Goal: Task Accomplishment & Management: Manage account settings

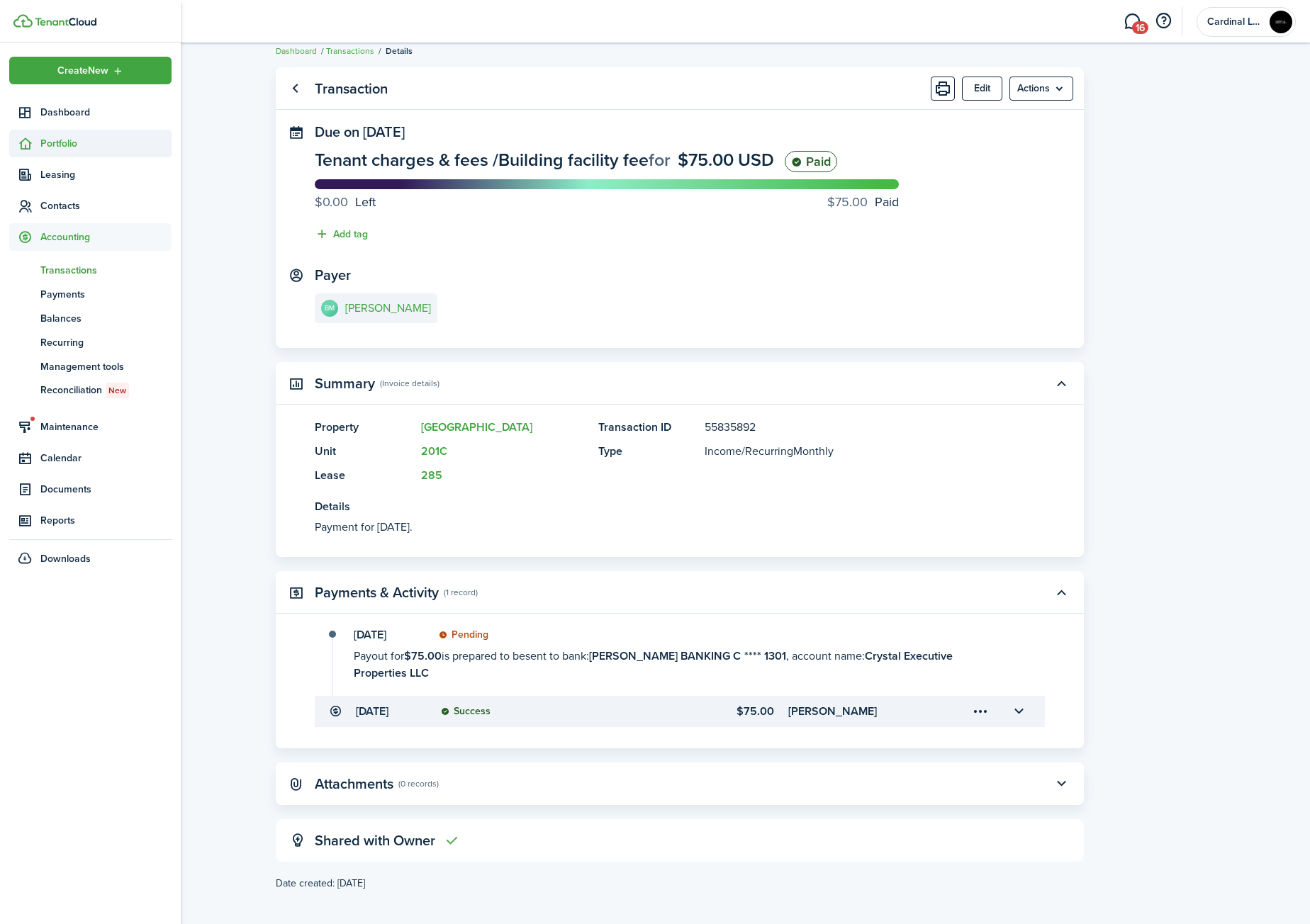
click at [70, 144] on span "Portfolio" at bounding box center [106, 143] width 131 height 15
click at [80, 173] on span "Properties" at bounding box center [106, 177] width 131 height 15
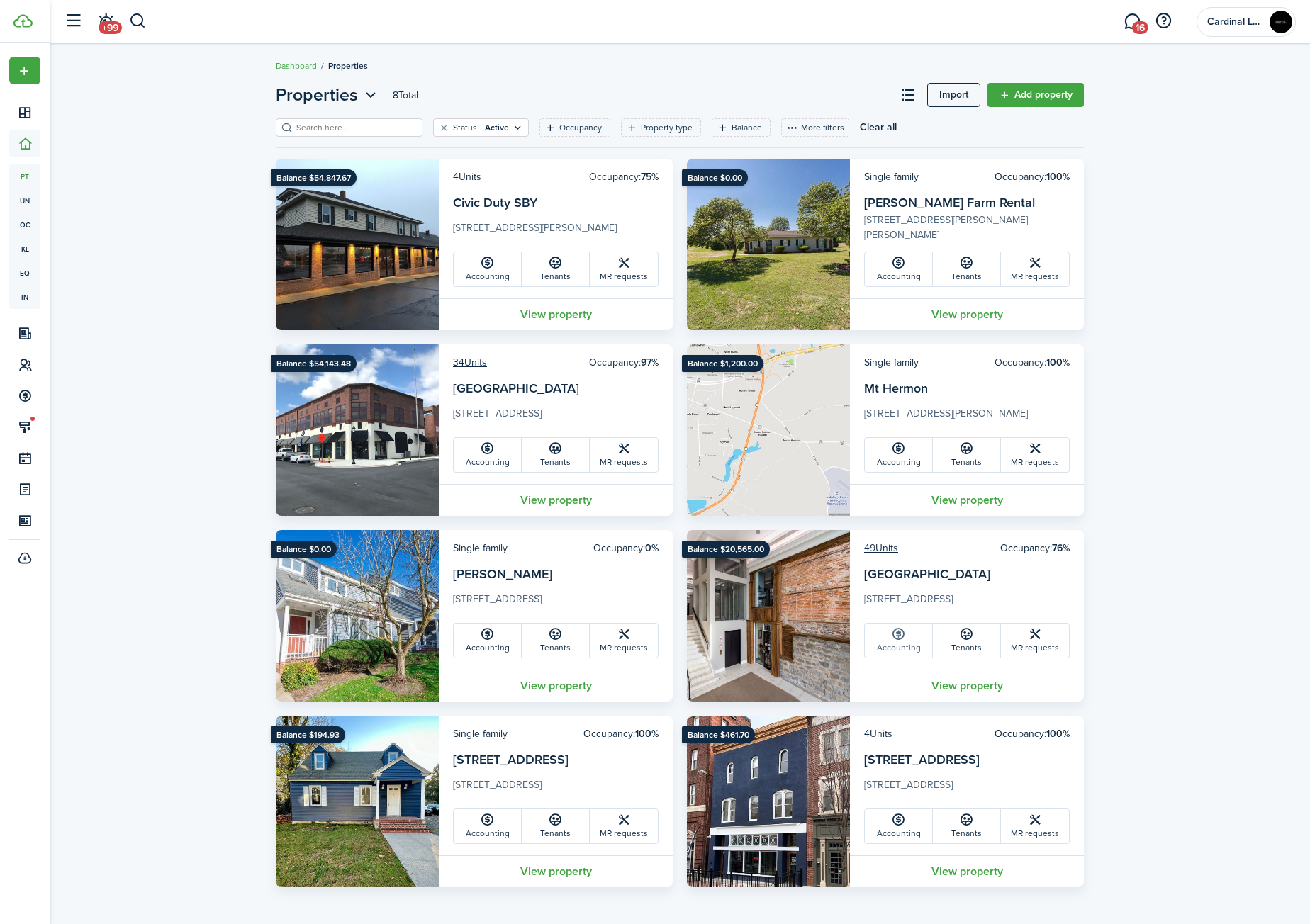
click at [897, 632] on icon at bounding box center [898, 634] width 15 height 14
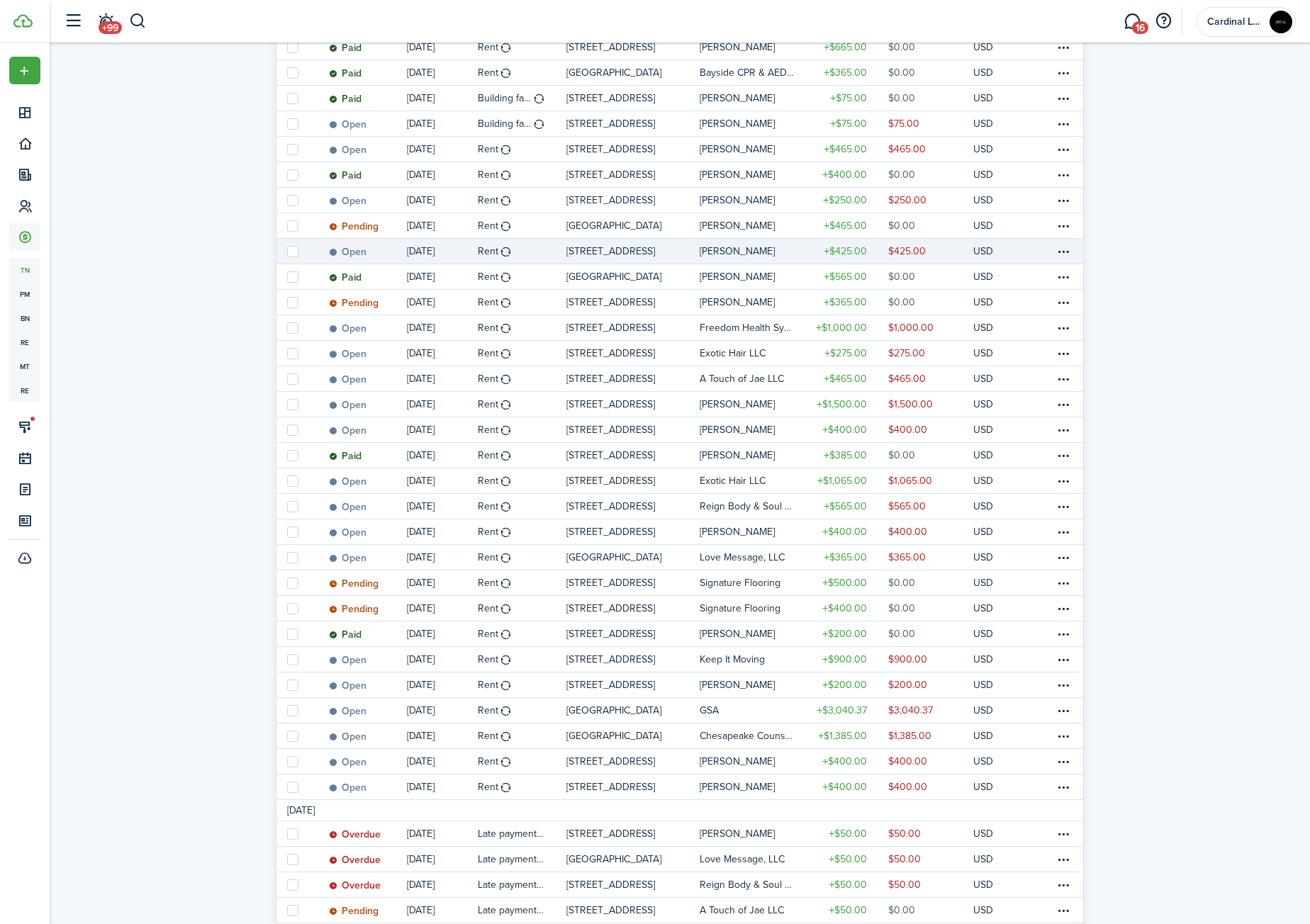
scroll to position [567, 0]
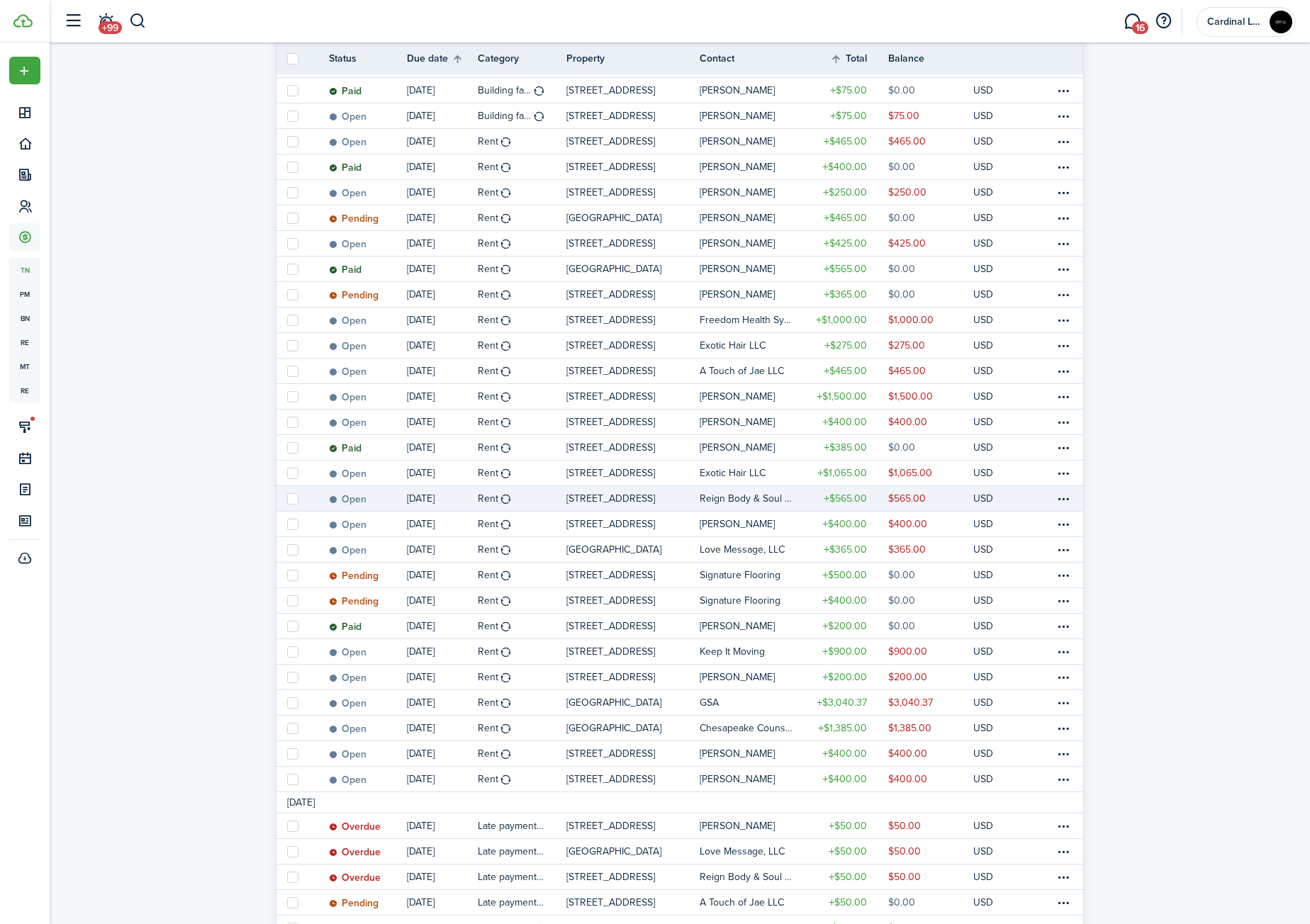
click at [786, 498] on table-profile-info-text "Reign Body & Soul Aromatherapy" at bounding box center [747, 499] width 95 height 12
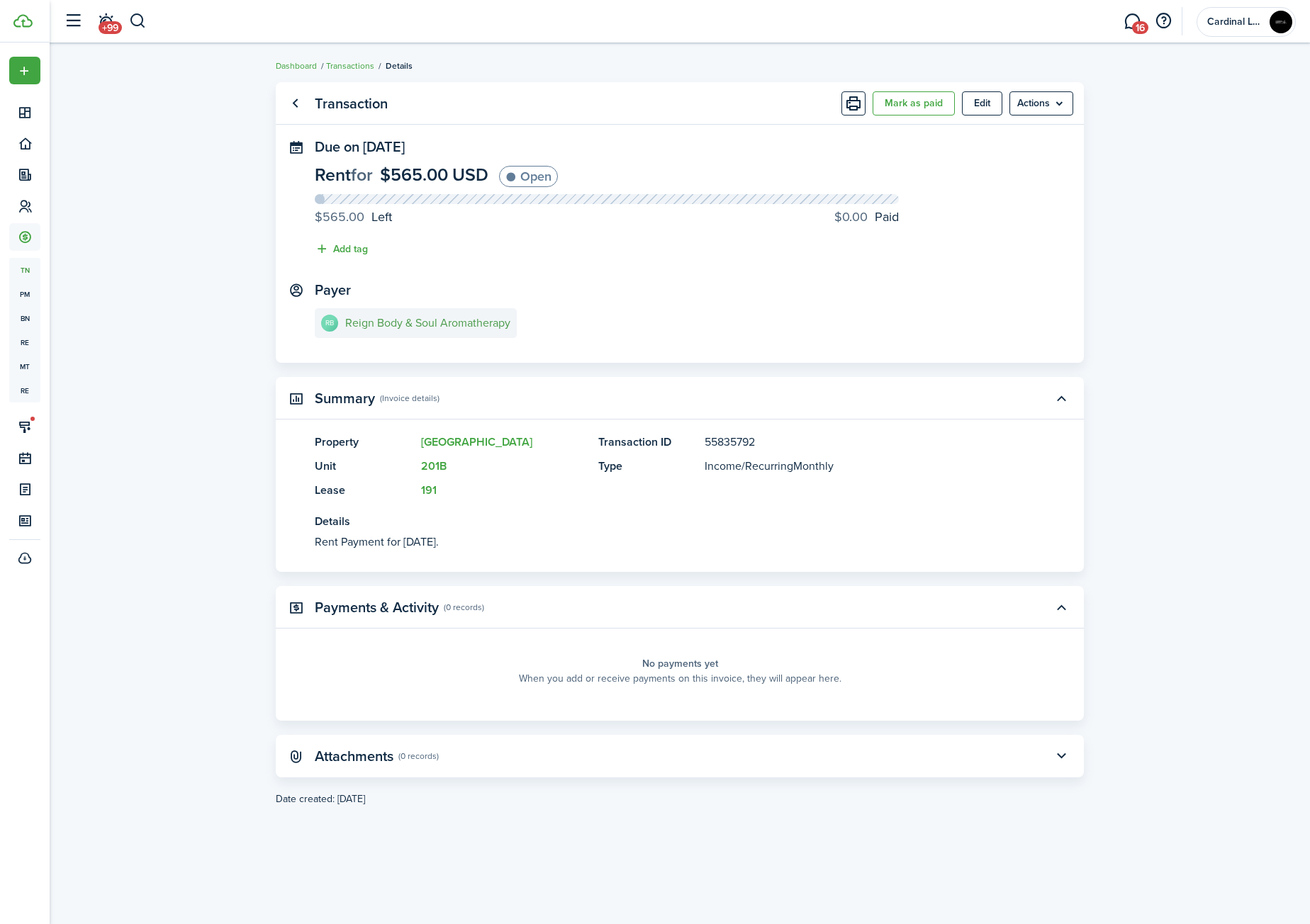
click at [407, 327] on e-details-info-title "Reign Body & Soul Aromatherapy" at bounding box center [428, 323] width 165 height 13
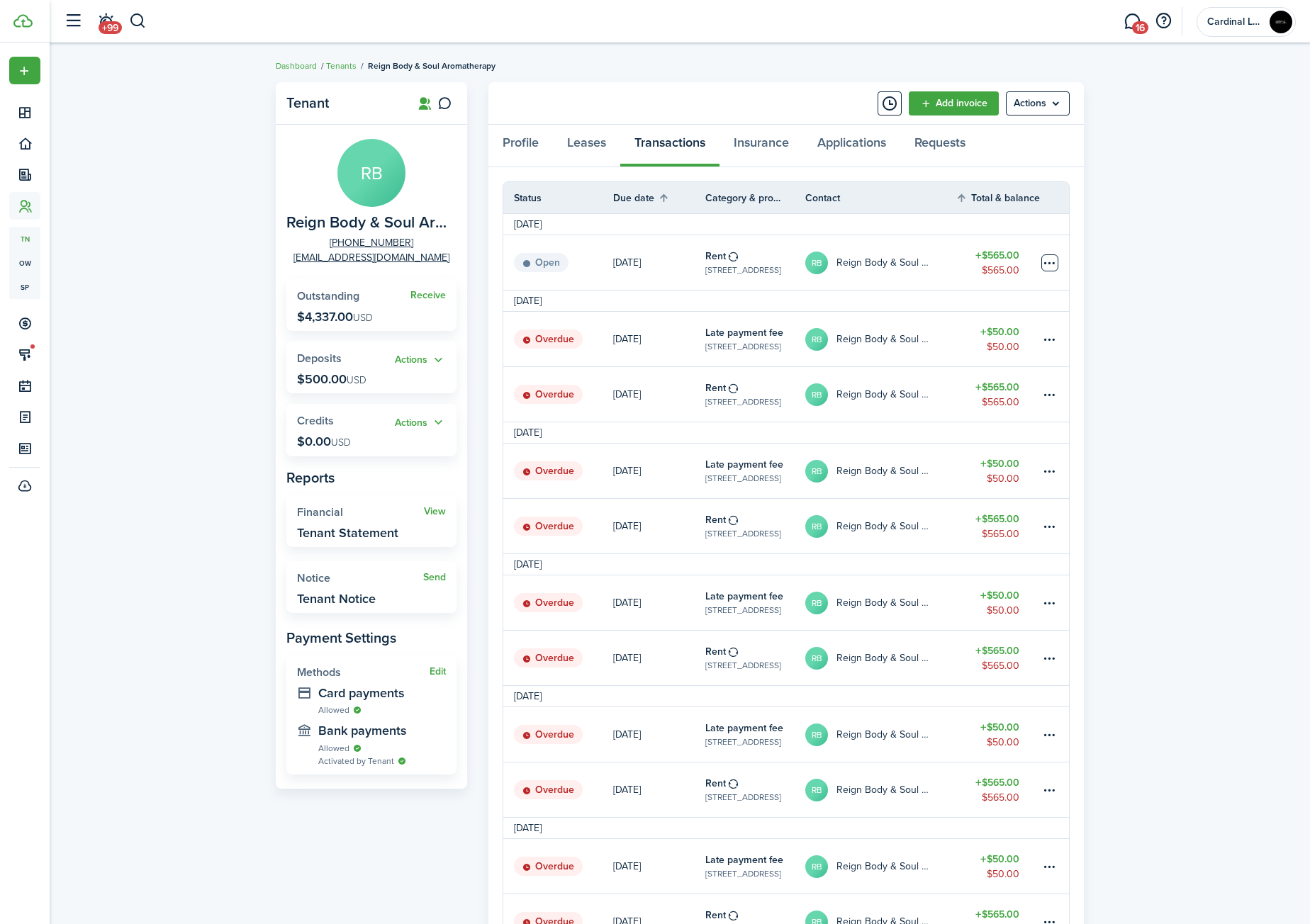
click at [1051, 266] on table-menu-btn-icon at bounding box center [1050, 262] width 17 height 17
click at [1010, 480] on button "Delete" at bounding box center [996, 488] width 124 height 24
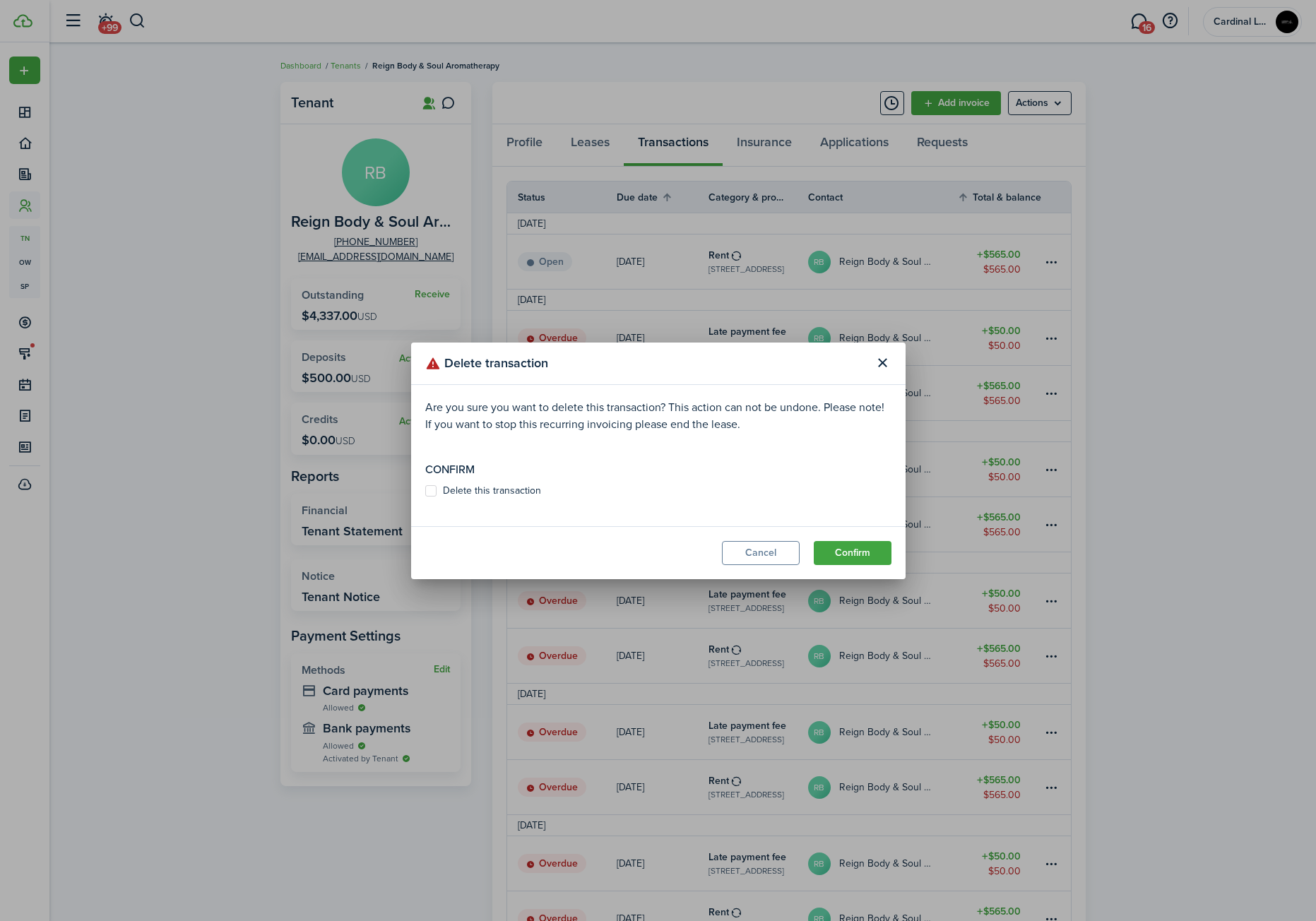
click at [506, 488] on label "Delete this transaction" at bounding box center [483, 491] width 116 height 12
click at [425, 490] on input "Delete this transaction" at bounding box center [425, 490] width 1 height 1
checkbox input "true"
click at [870, 548] on button "Confirm" at bounding box center [853, 553] width 78 height 24
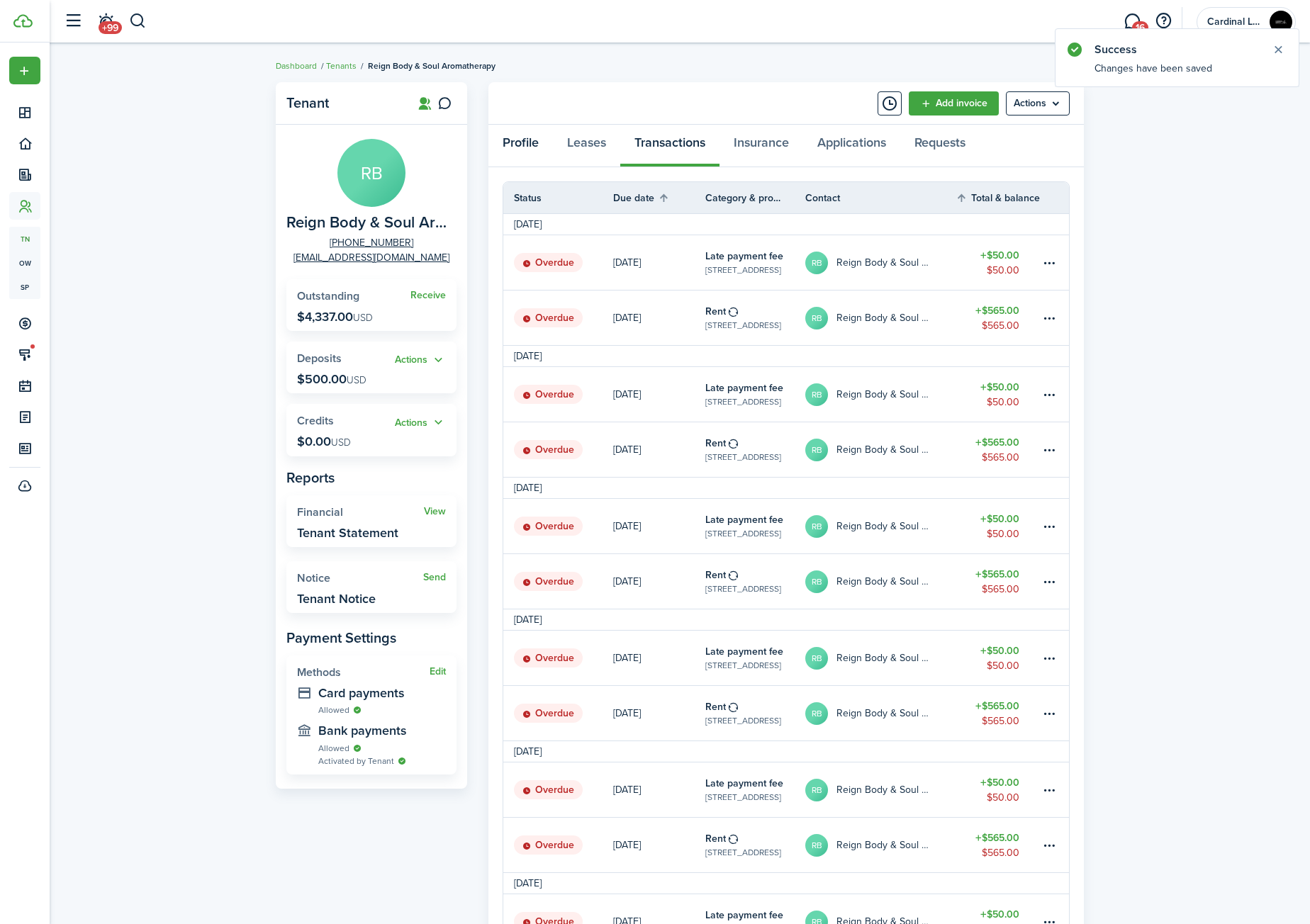
click at [534, 141] on link "Profile" at bounding box center [521, 146] width 65 height 43
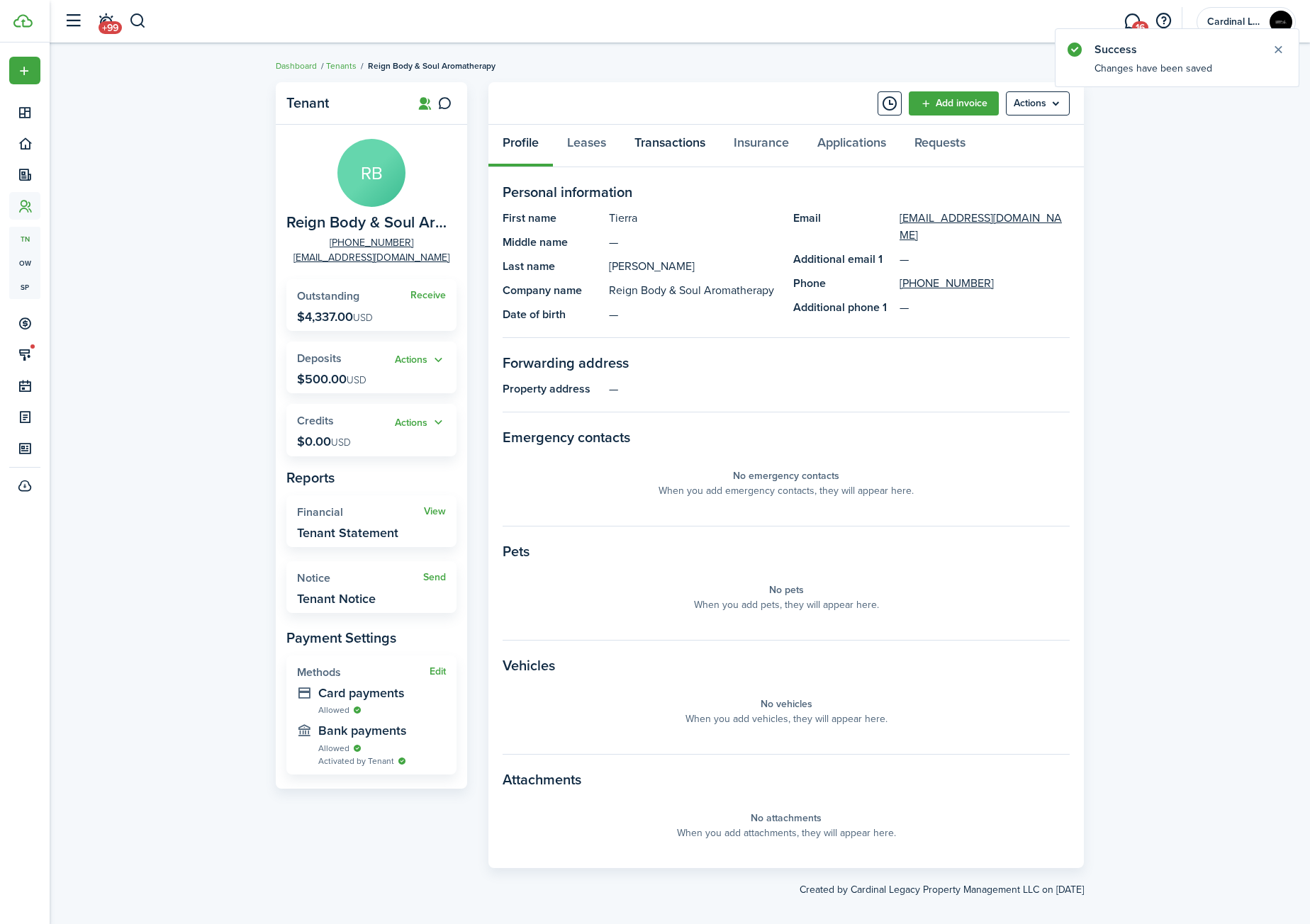
click at [670, 148] on link "Transactions" at bounding box center [670, 146] width 99 height 43
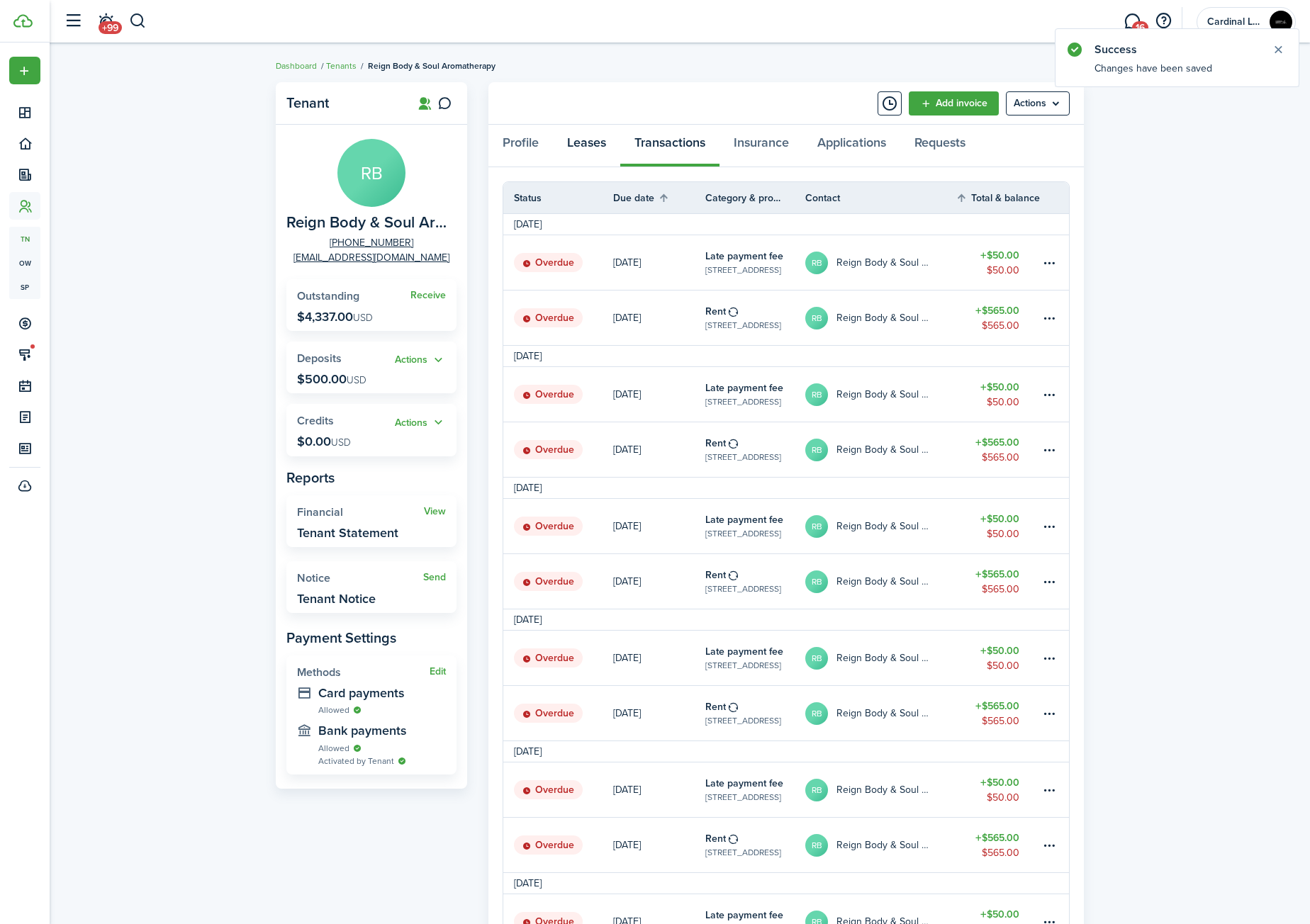
click at [575, 159] on link "Leases" at bounding box center [586, 146] width 67 height 43
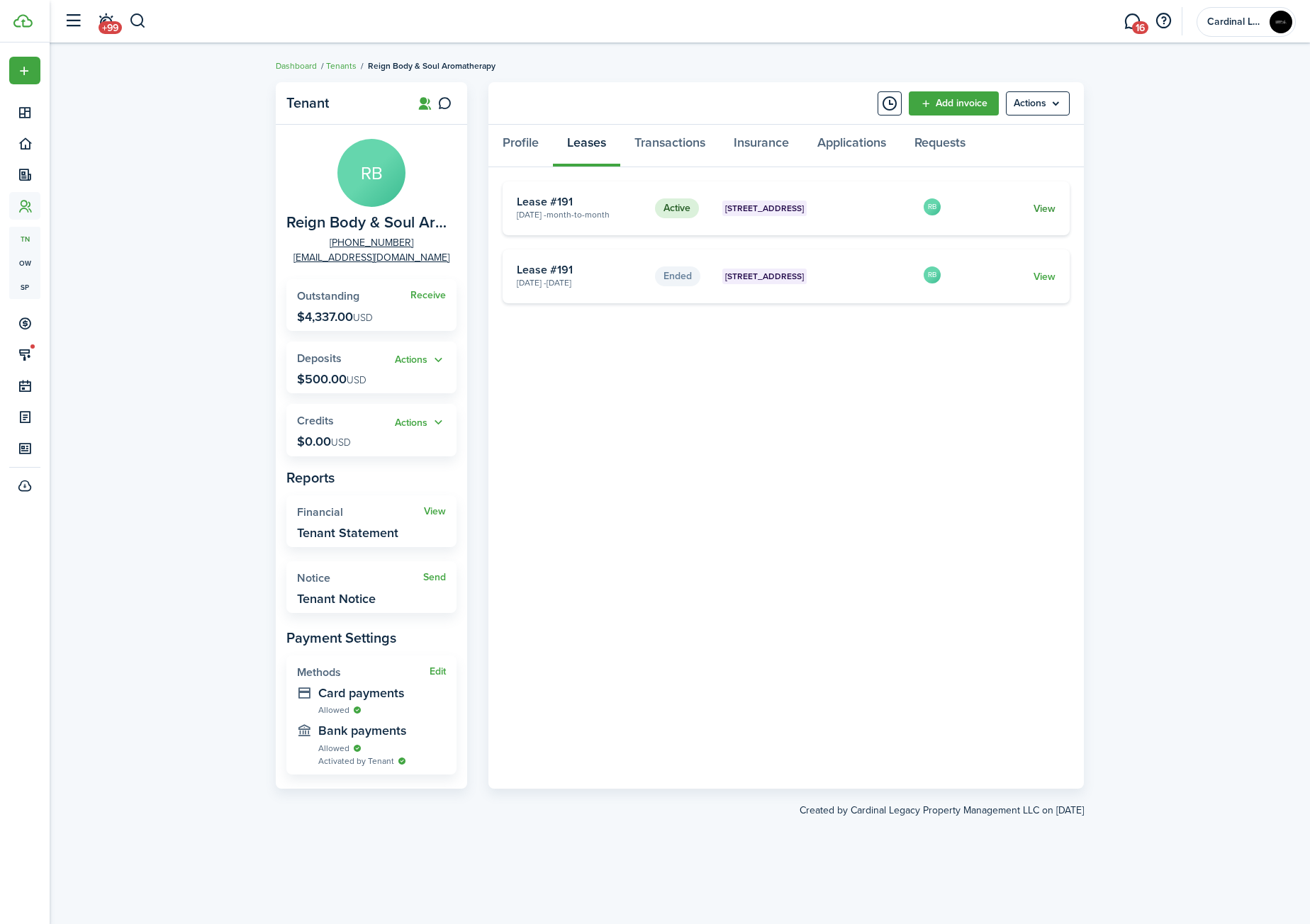
click at [1055, 204] on link "View" at bounding box center [1045, 209] width 22 height 15
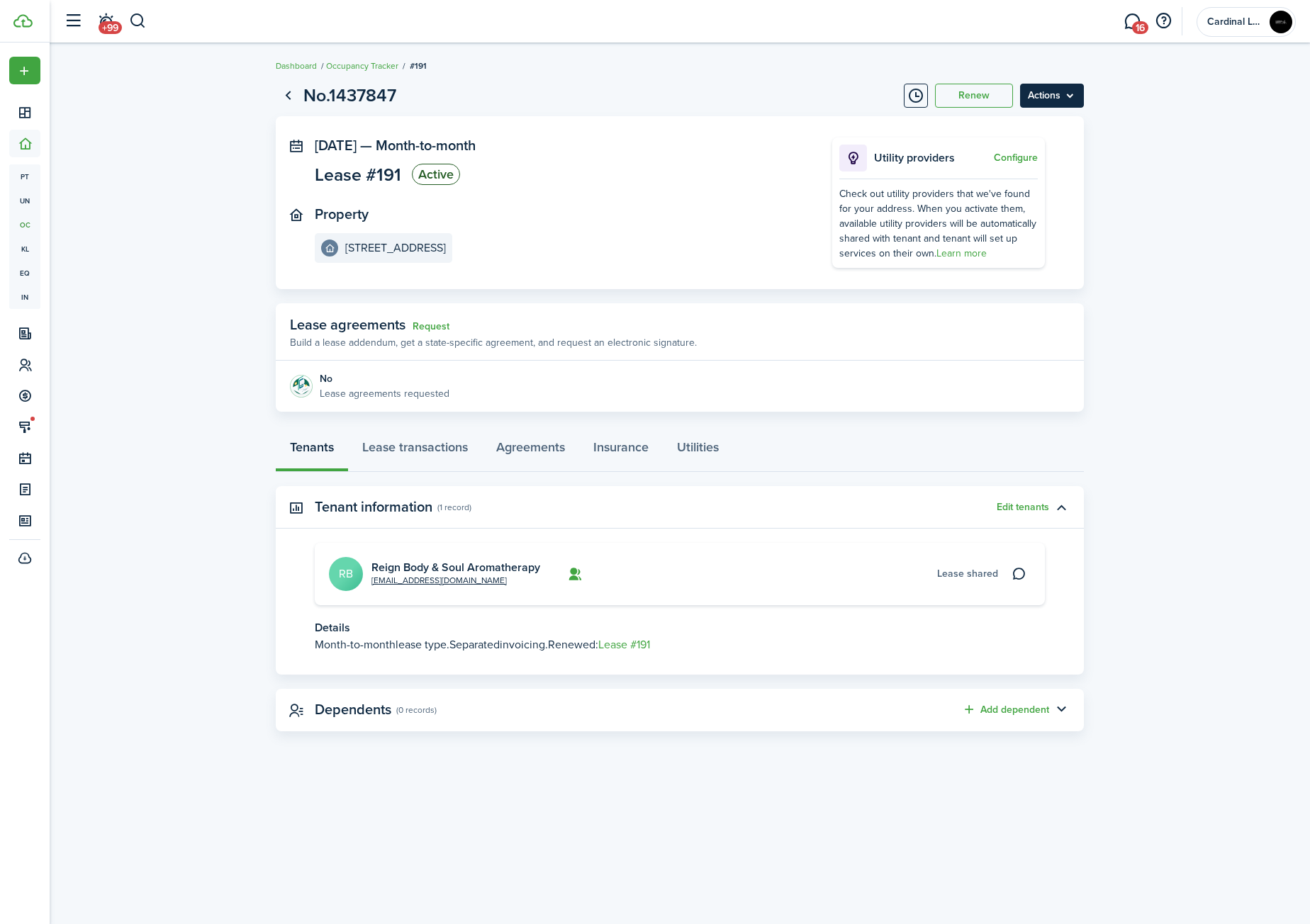
click at [1073, 96] on menu-btn "Actions" at bounding box center [1052, 95] width 64 height 24
click at [1036, 178] on link "End Lease" at bounding box center [1021, 176] width 124 height 24
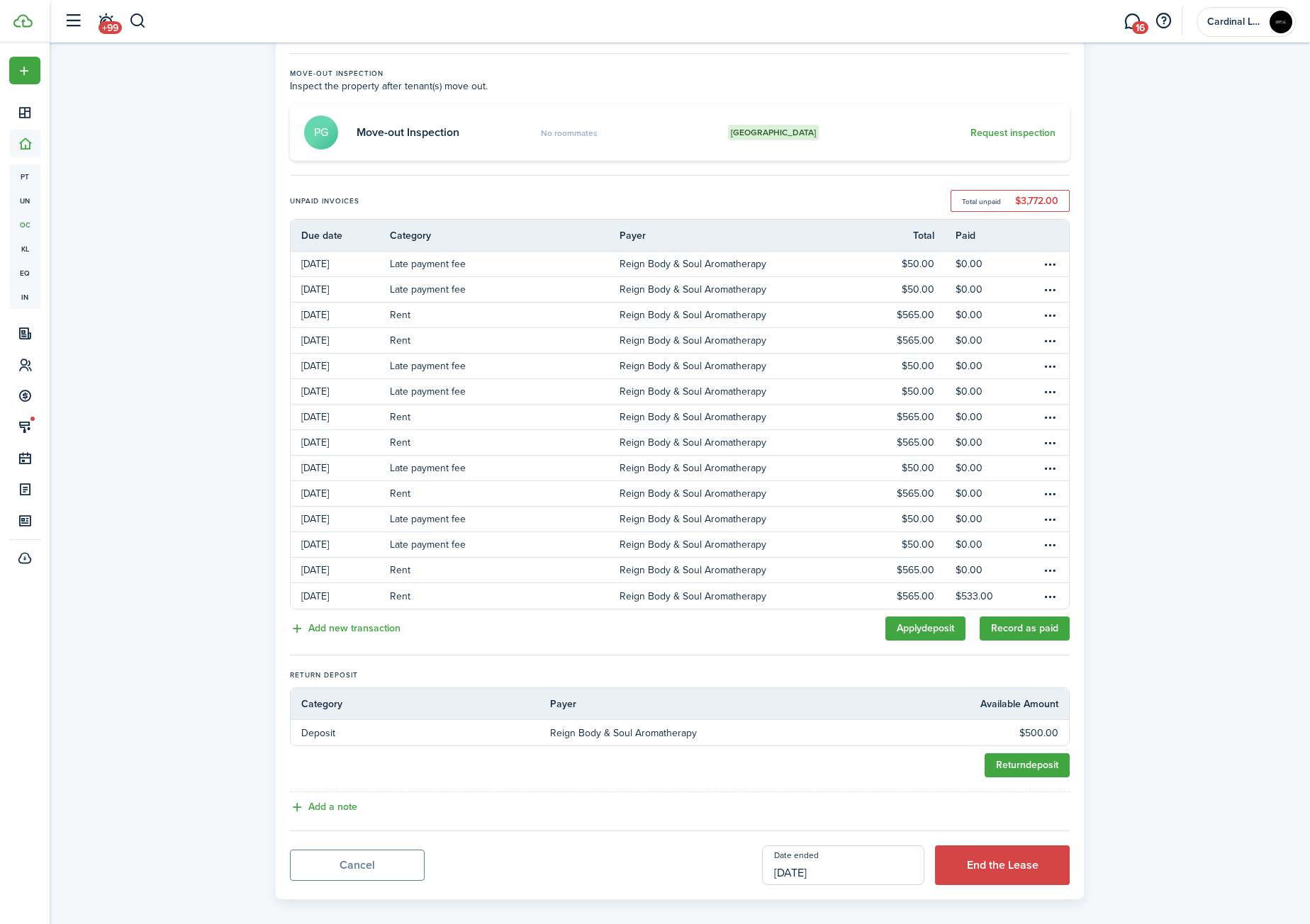
scroll to position [155, 0]
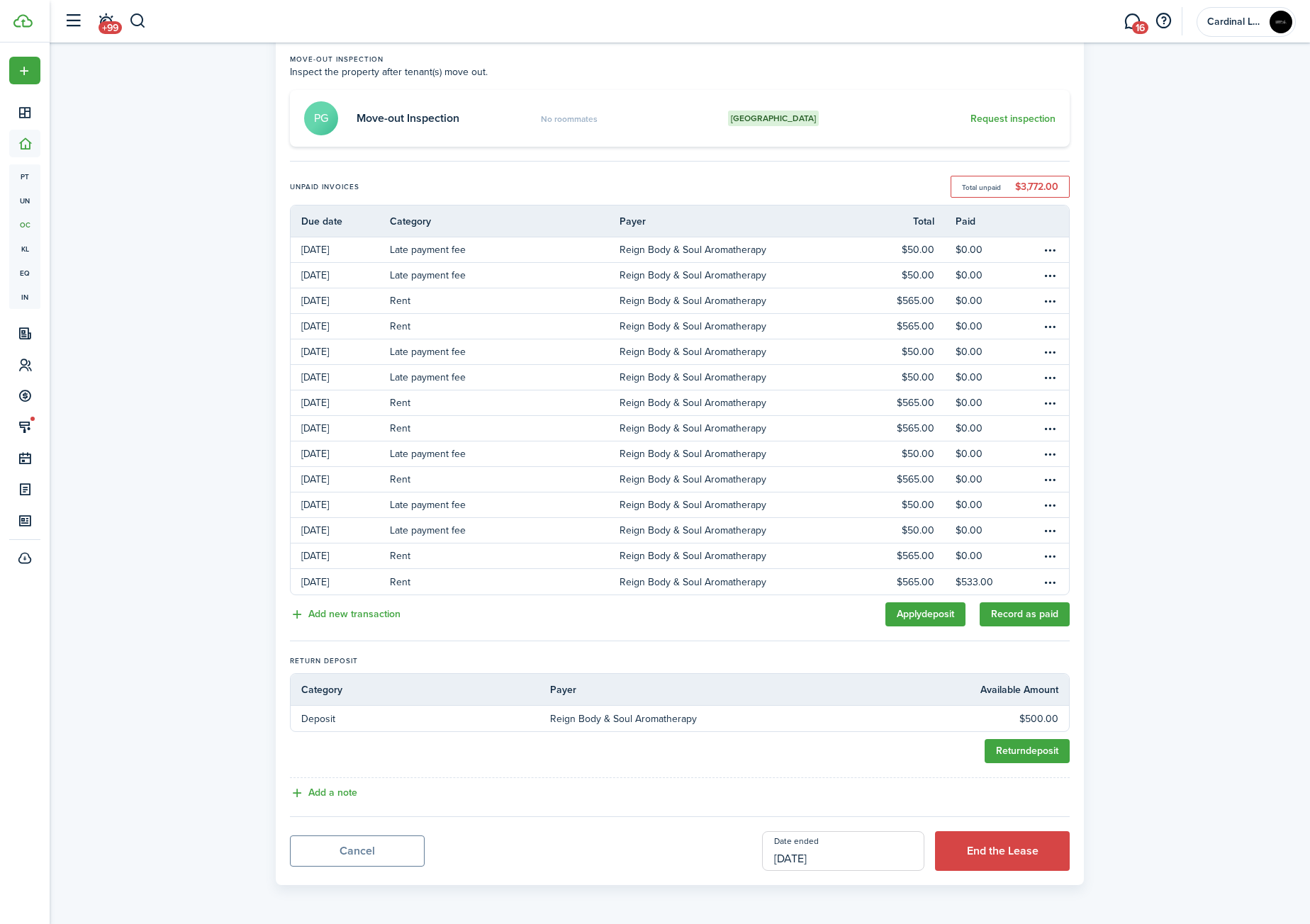
click at [876, 865] on input "[DATE]" at bounding box center [843, 851] width 162 height 40
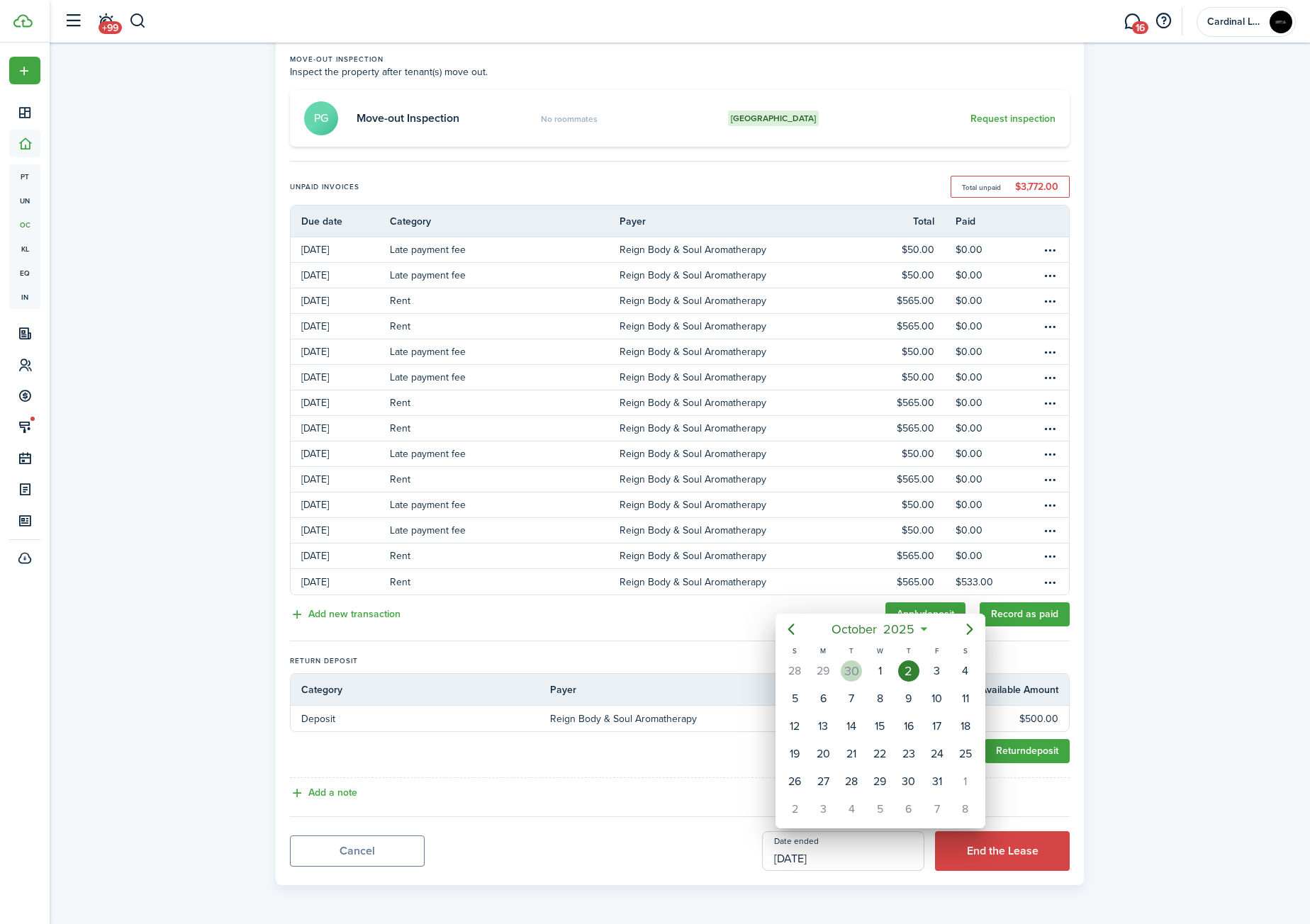
click at [845, 671] on div "30" at bounding box center [851, 670] width 21 height 21
type input "[DATE]"
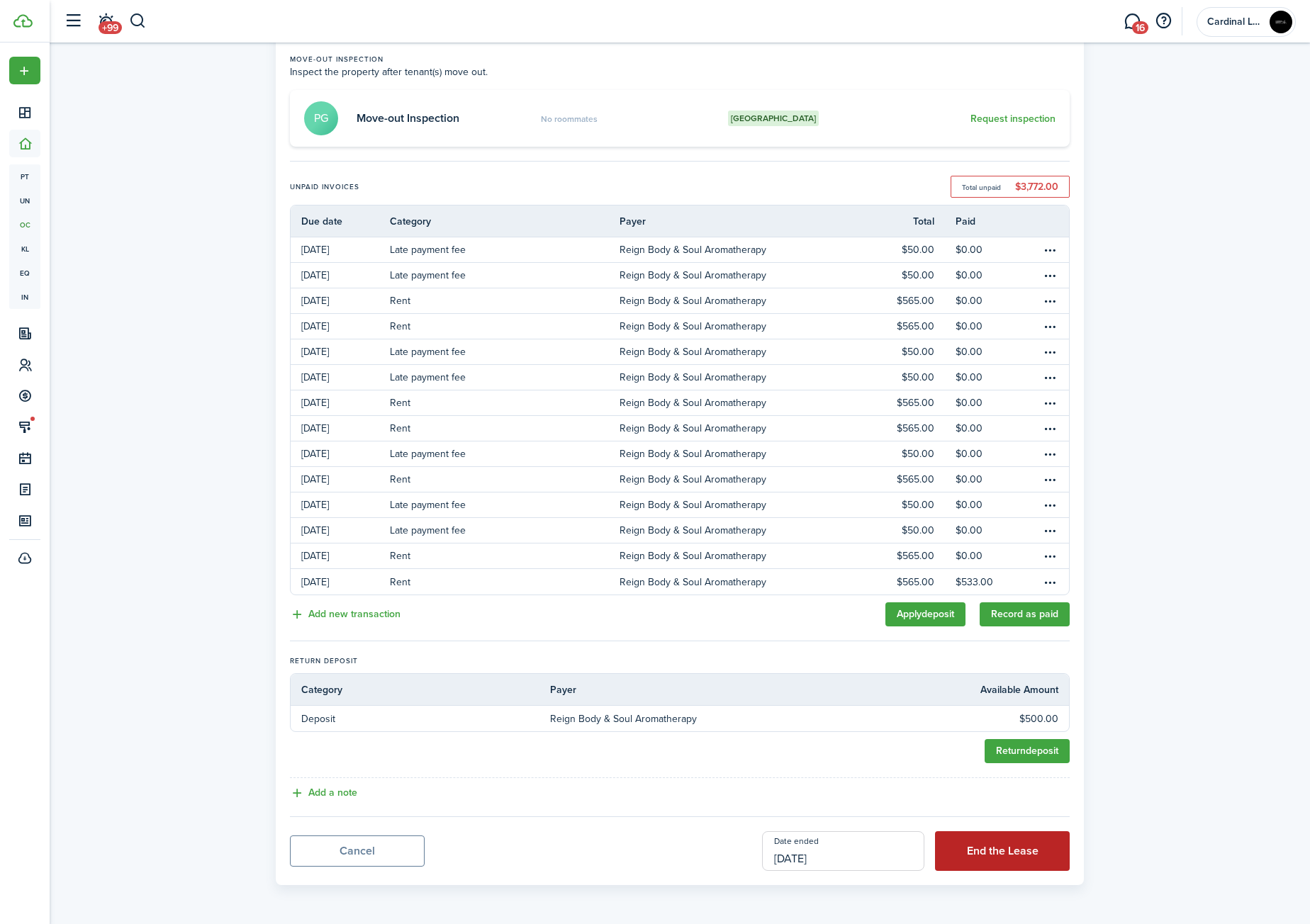
click at [1026, 852] on button "End the Lease" at bounding box center [1003, 851] width 135 height 40
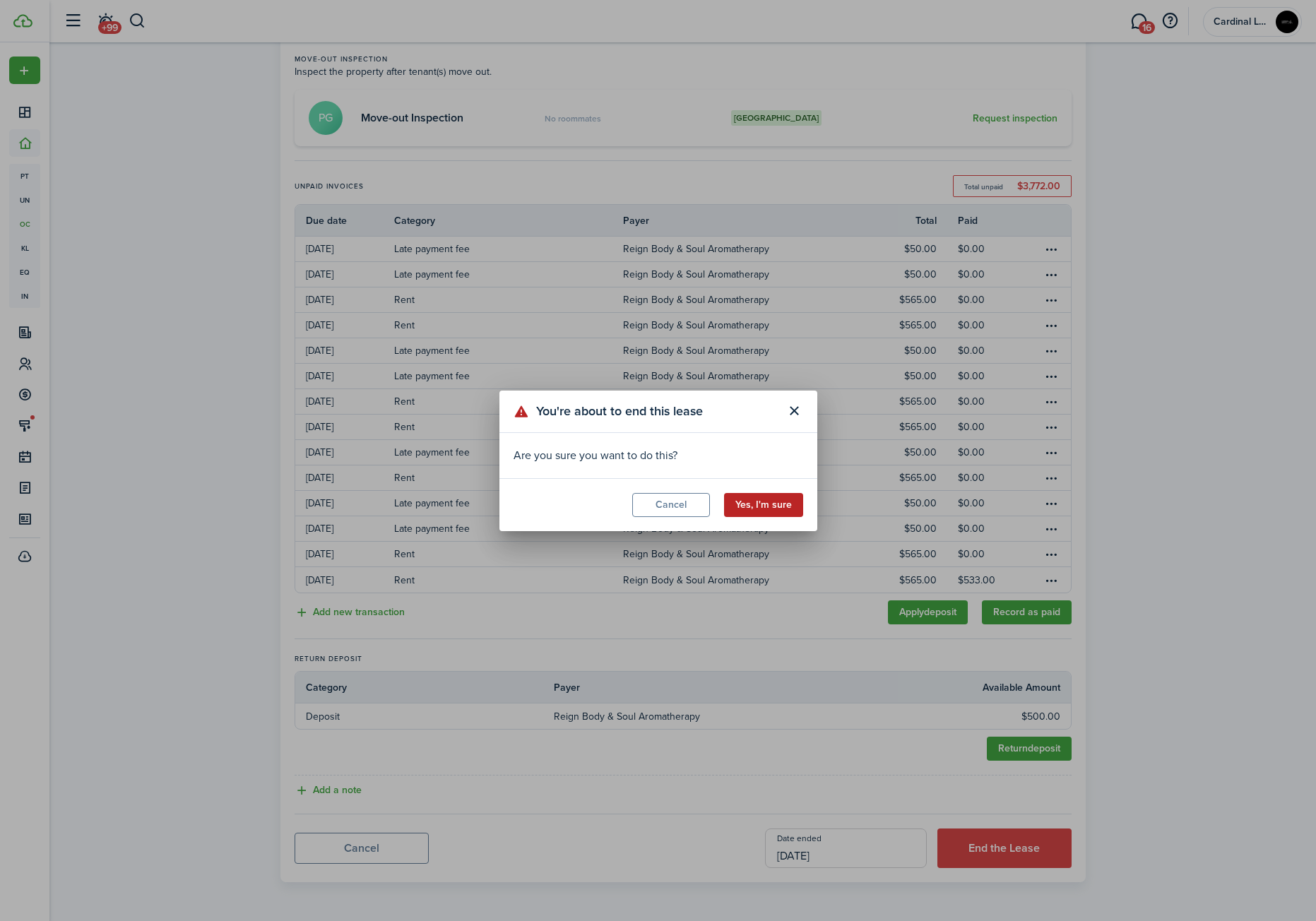
click at [786, 506] on button "Yes, I'm sure" at bounding box center [763, 505] width 79 height 24
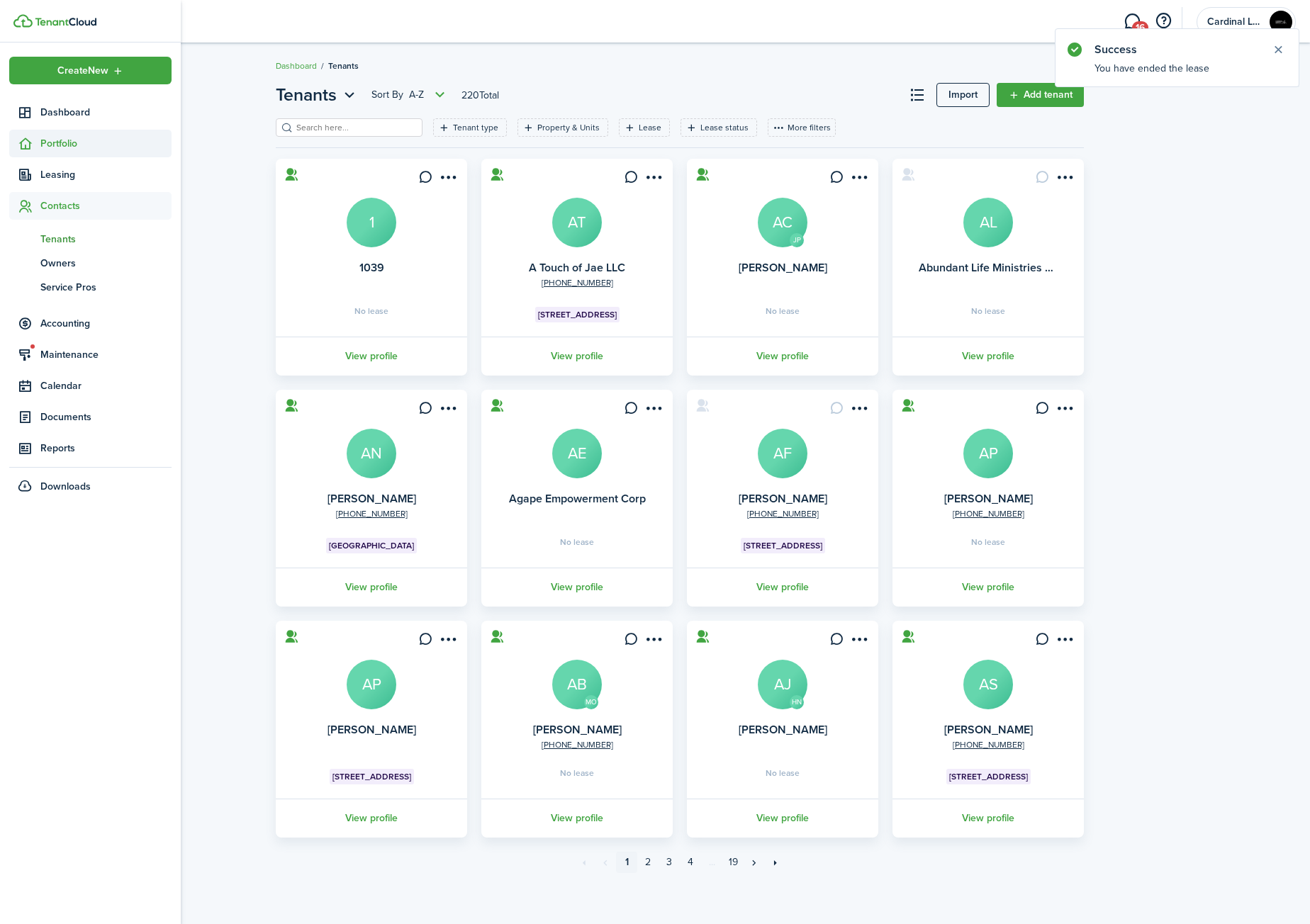
click at [57, 146] on span "Portfolio" at bounding box center [106, 143] width 131 height 15
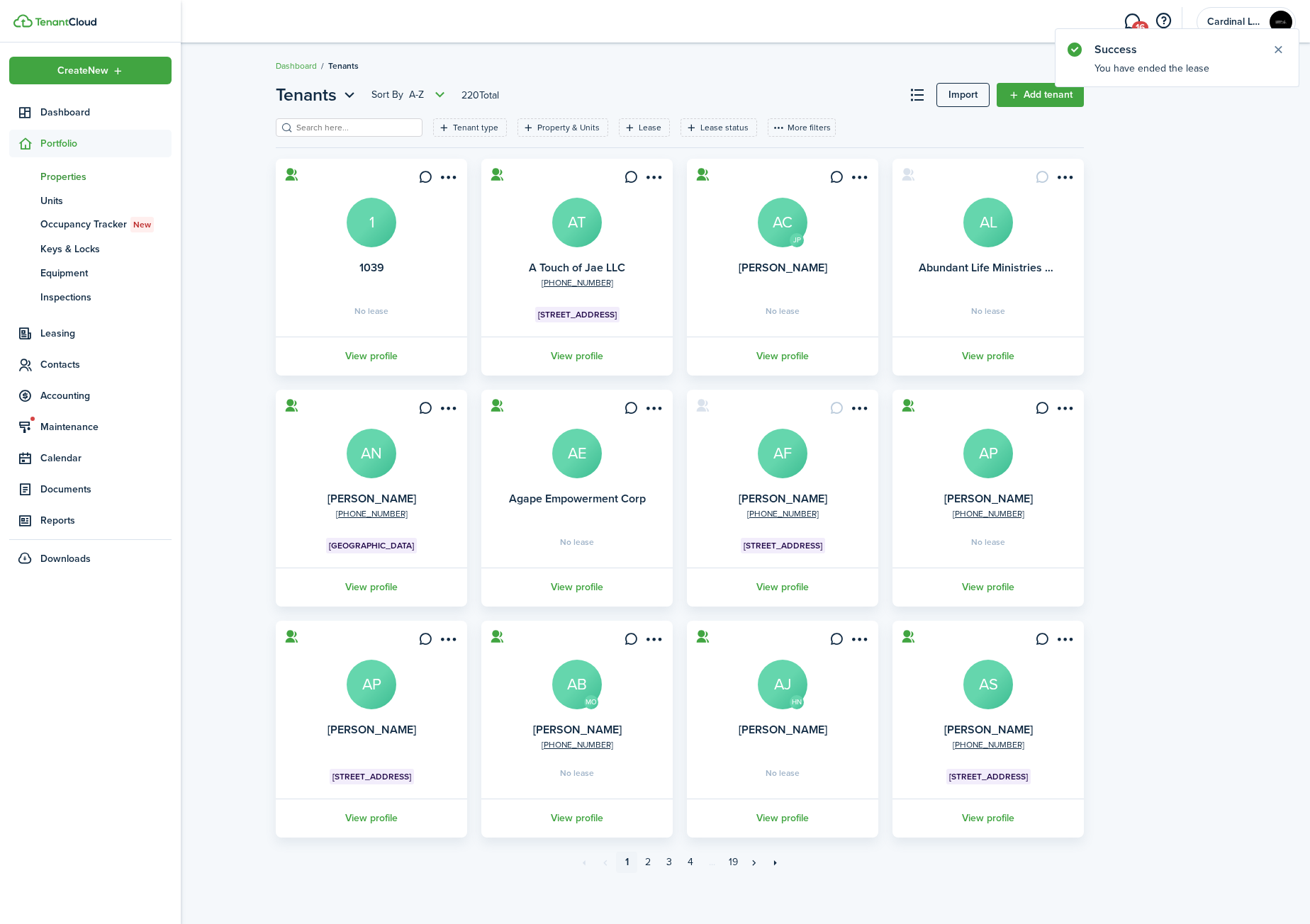
click at [66, 172] on span "Properties" at bounding box center [106, 177] width 131 height 15
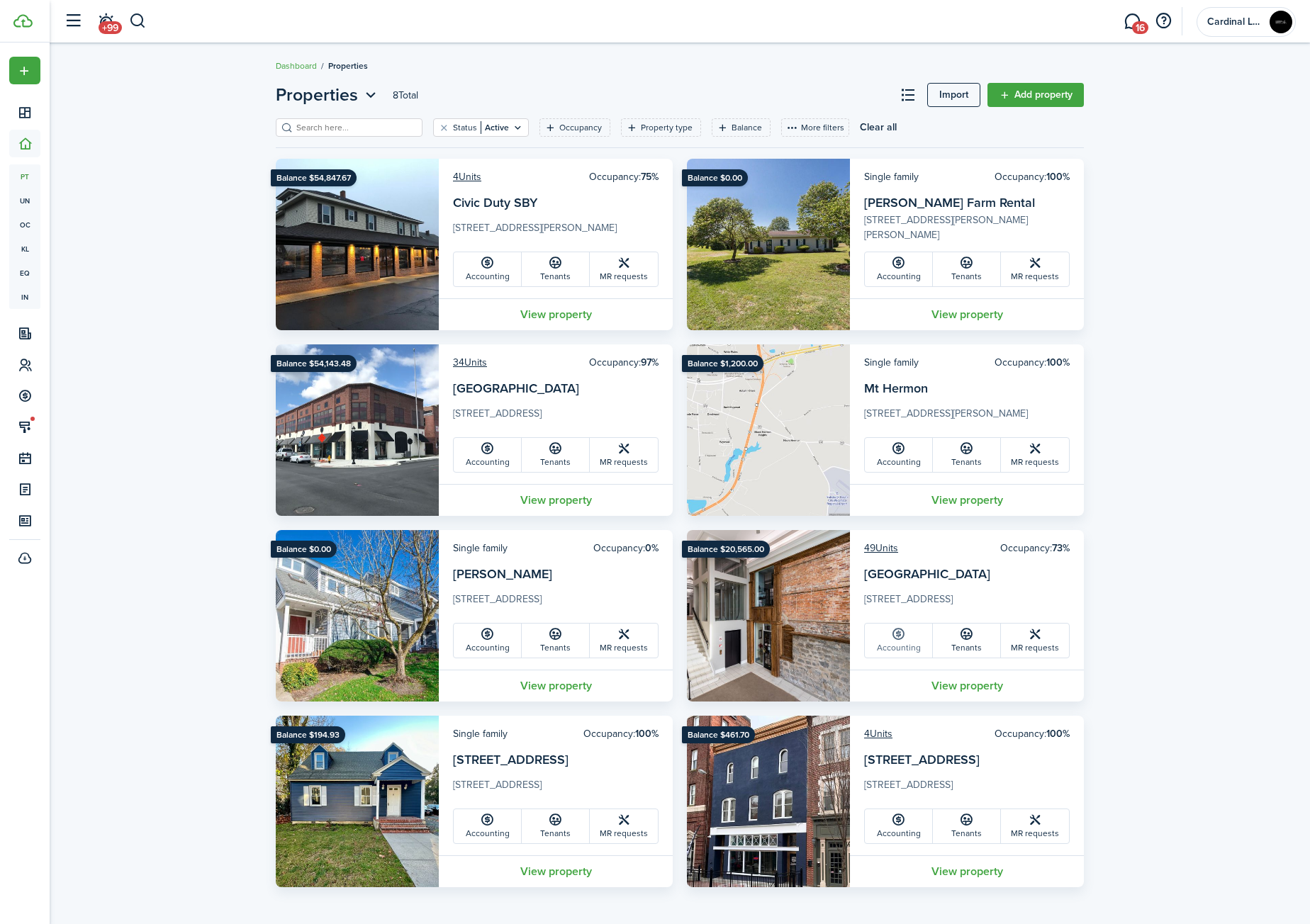
click at [888, 644] on link "Accounting" at bounding box center [899, 641] width 68 height 34
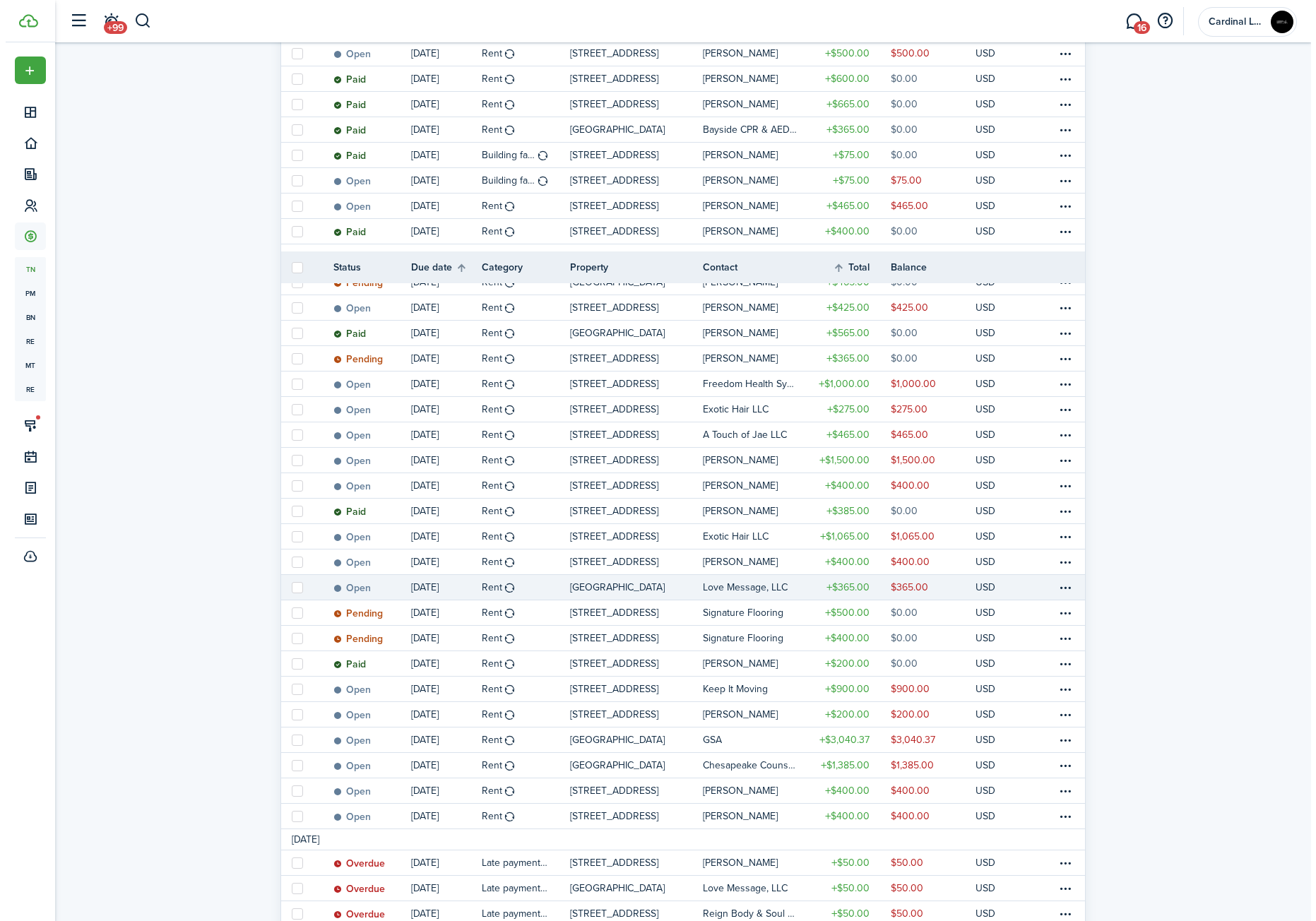
scroll to position [758, 0]
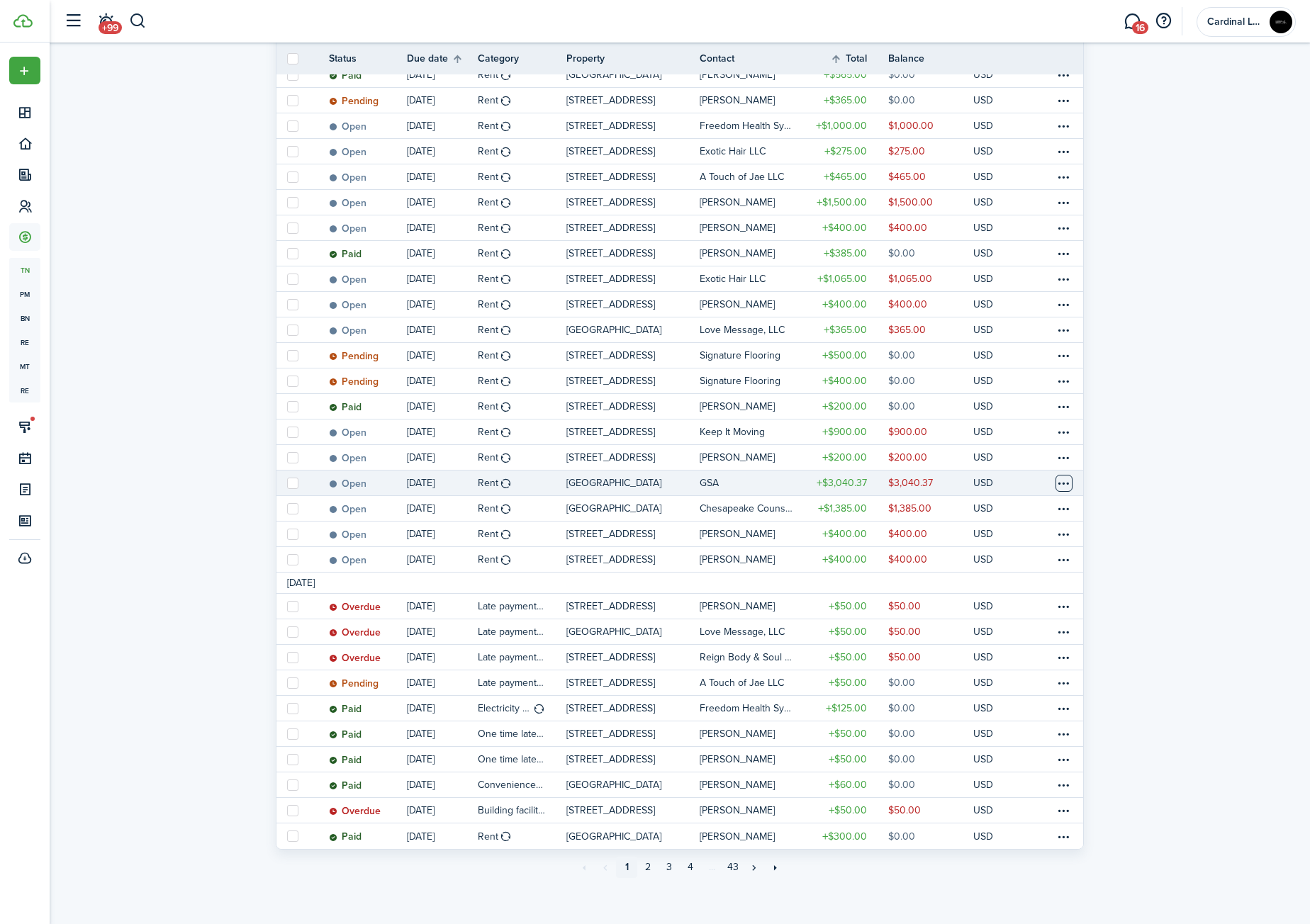
click at [1064, 478] on table-menu-btn-icon at bounding box center [1064, 483] width 17 height 17
click at [1024, 540] on link "Mark as paid" at bounding box center [1010, 536] width 124 height 24
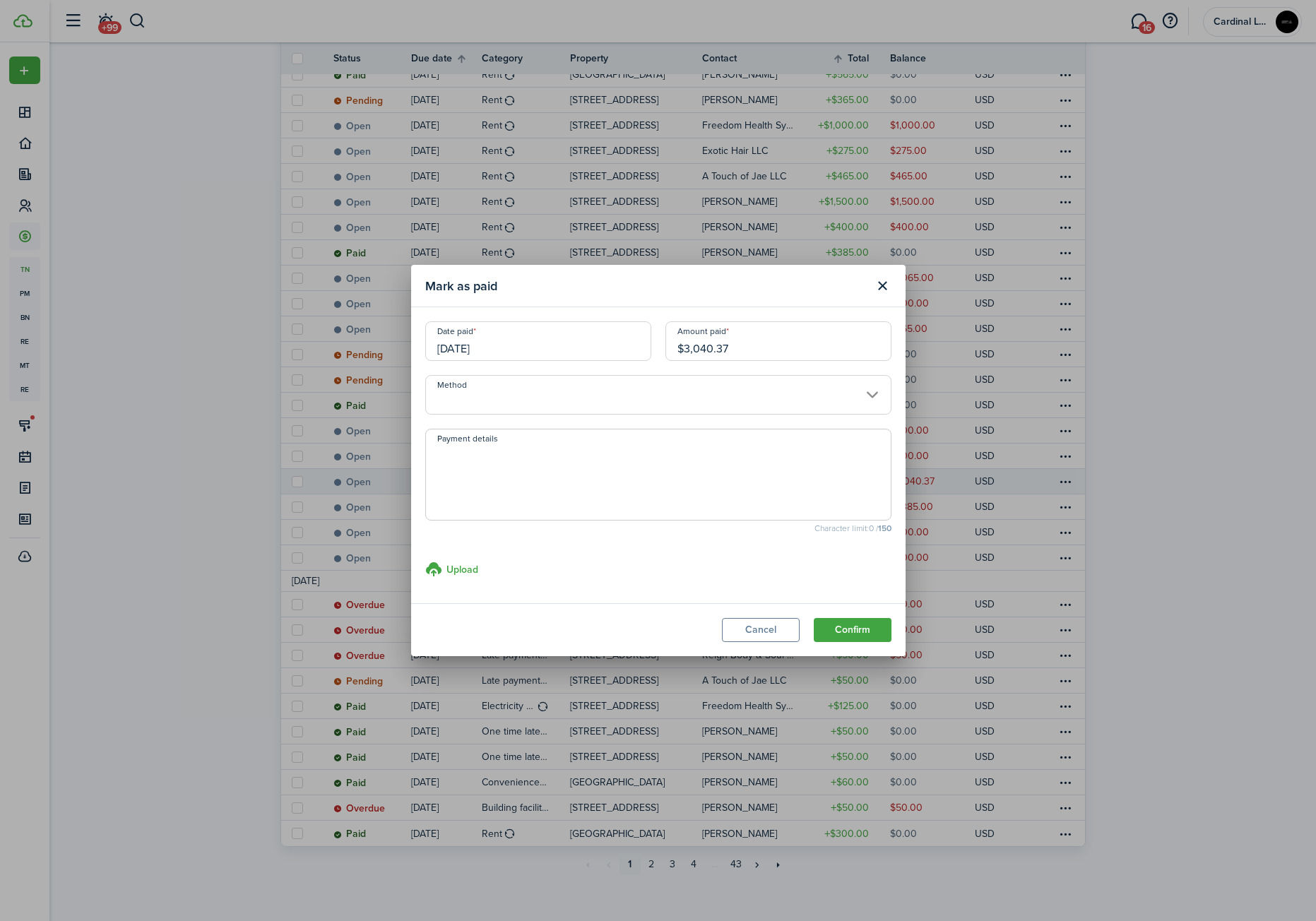
click at [532, 344] on input "[DATE]" at bounding box center [538, 341] width 226 height 40
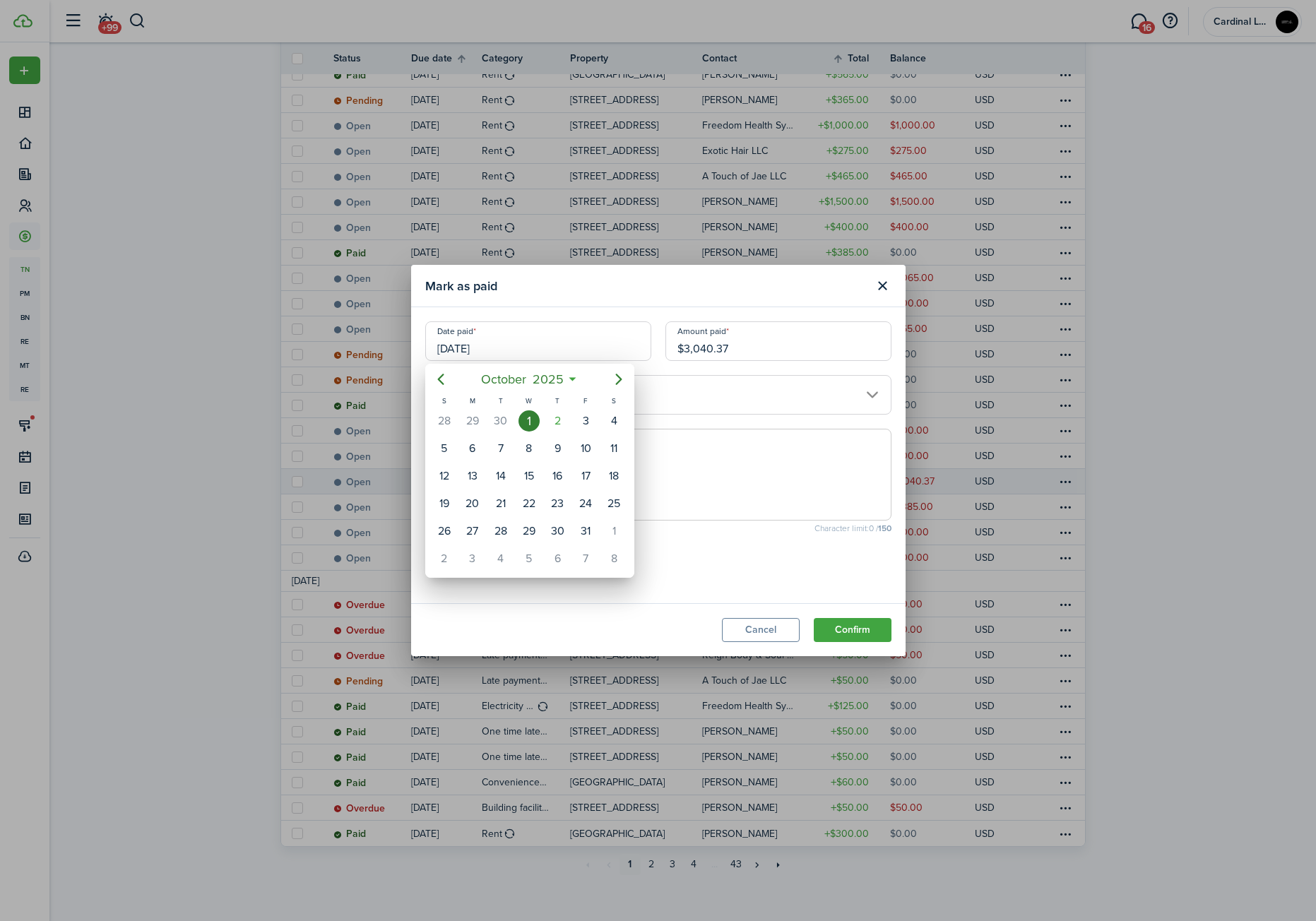
click at [525, 422] on div "1" at bounding box center [529, 420] width 21 height 21
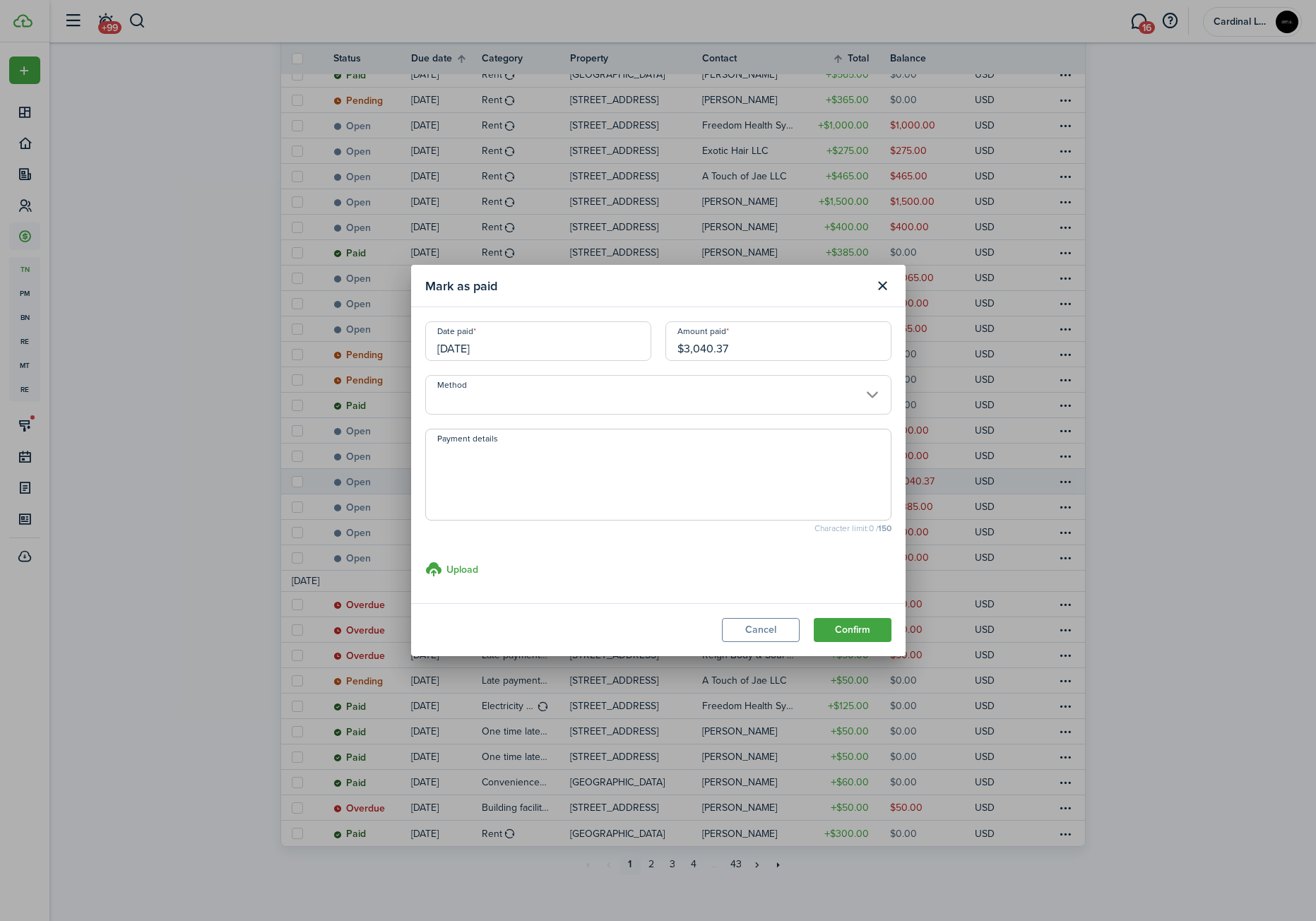
click at [717, 398] on input "Method" at bounding box center [658, 394] width 466 height 40
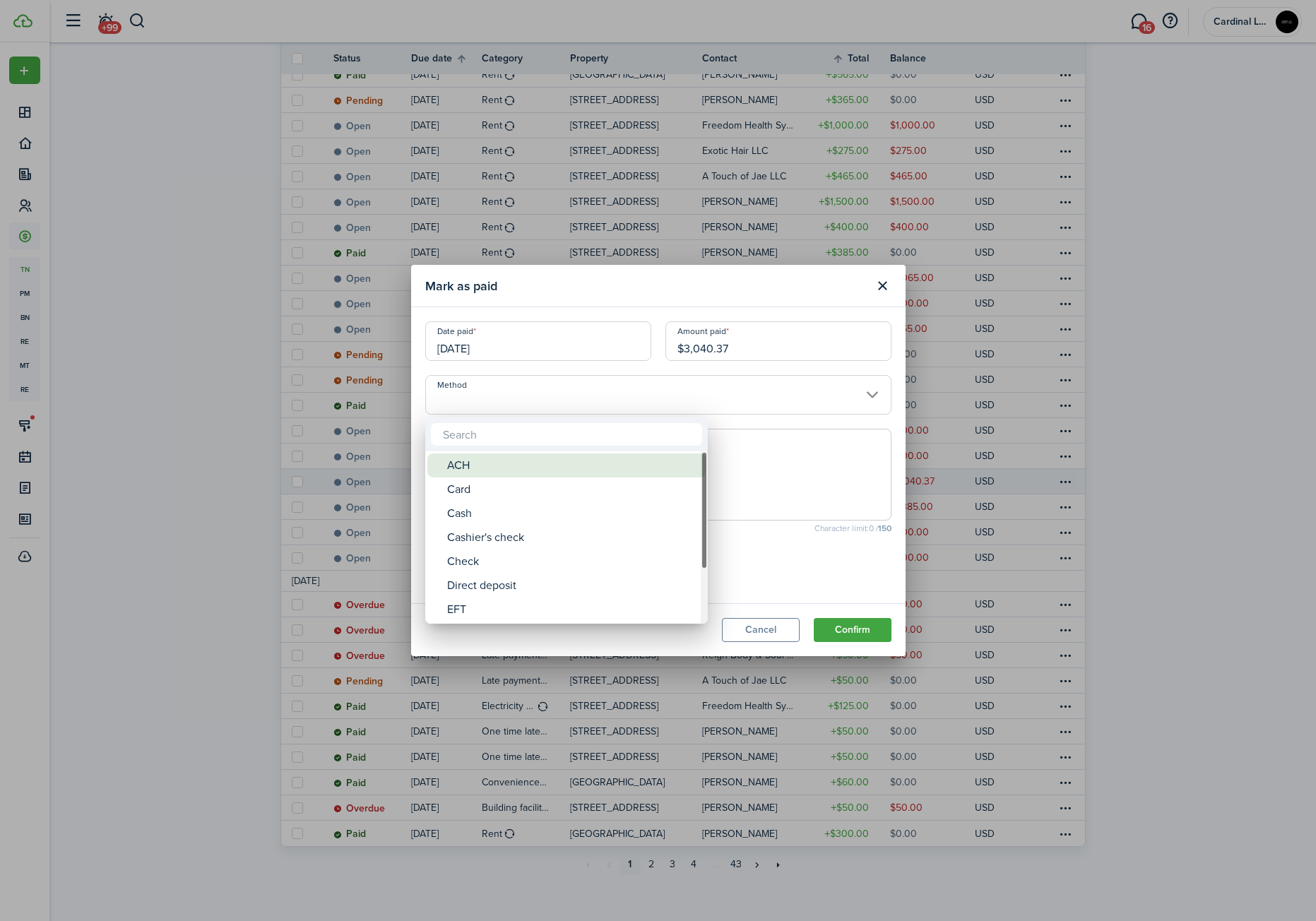
click at [597, 467] on div "ACH" at bounding box center [572, 465] width 250 height 24
type input "ACH"
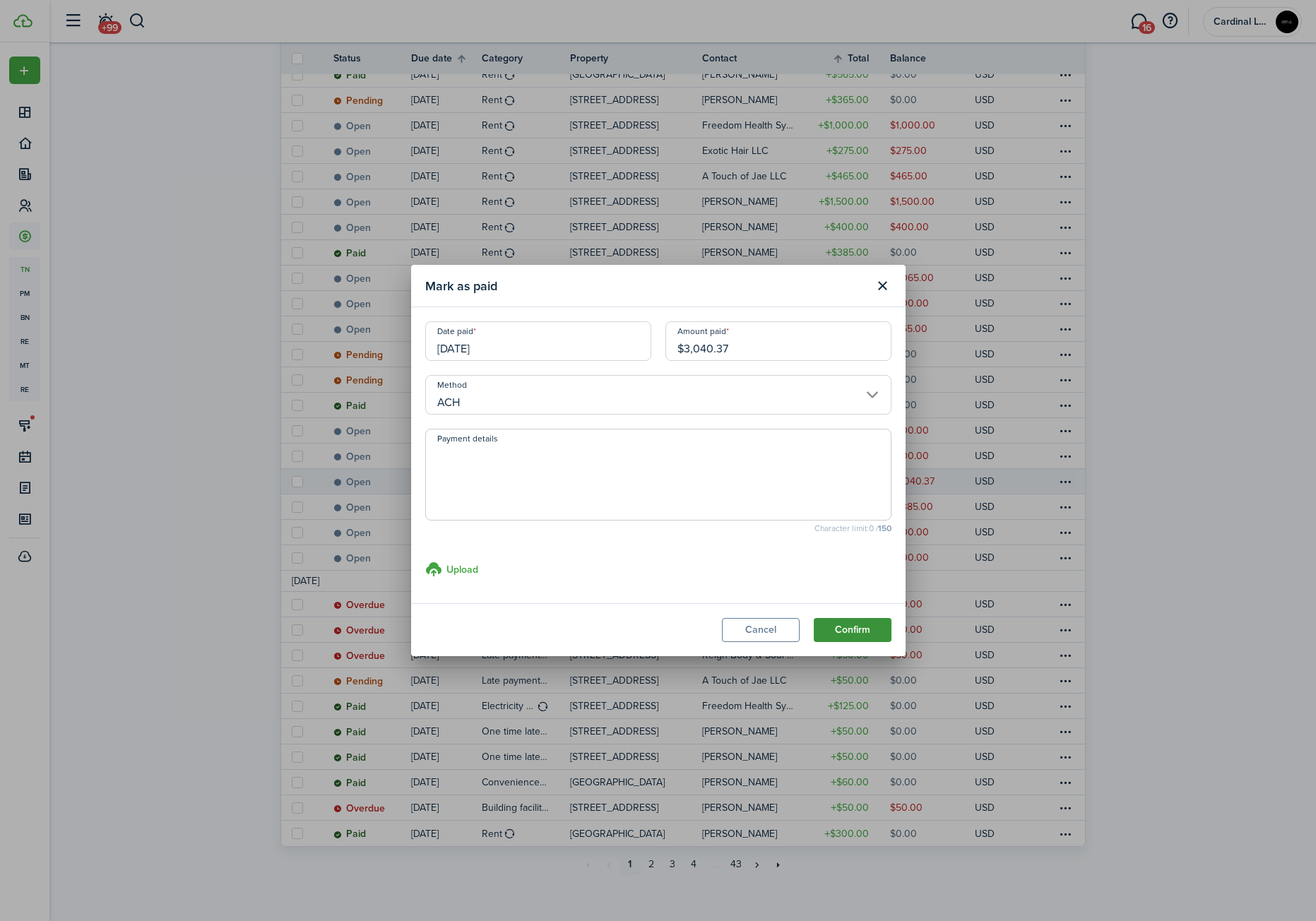
click at [849, 622] on button "Confirm" at bounding box center [853, 630] width 78 height 24
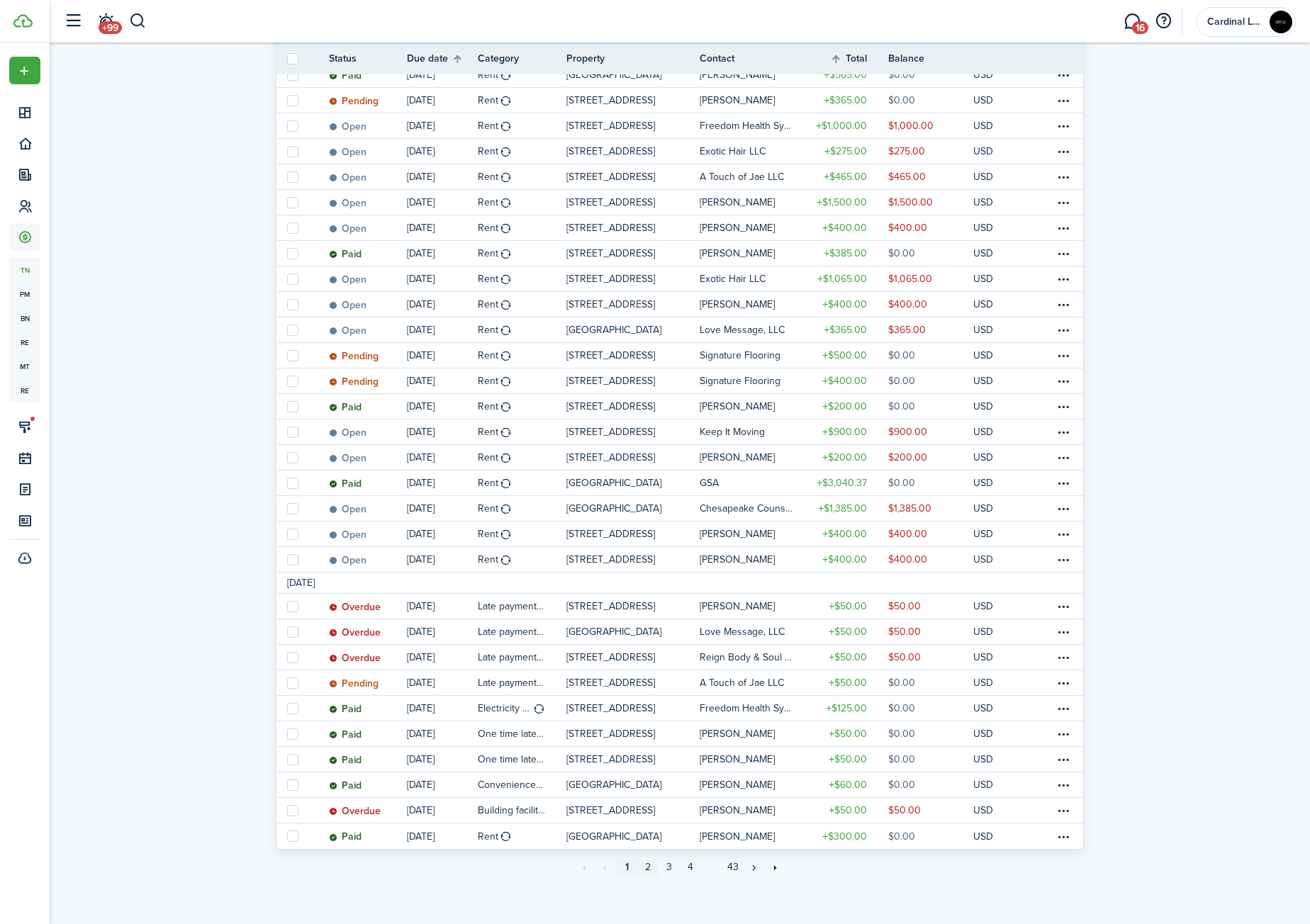
click at [650, 867] on link "2" at bounding box center [647, 867] width 21 height 21
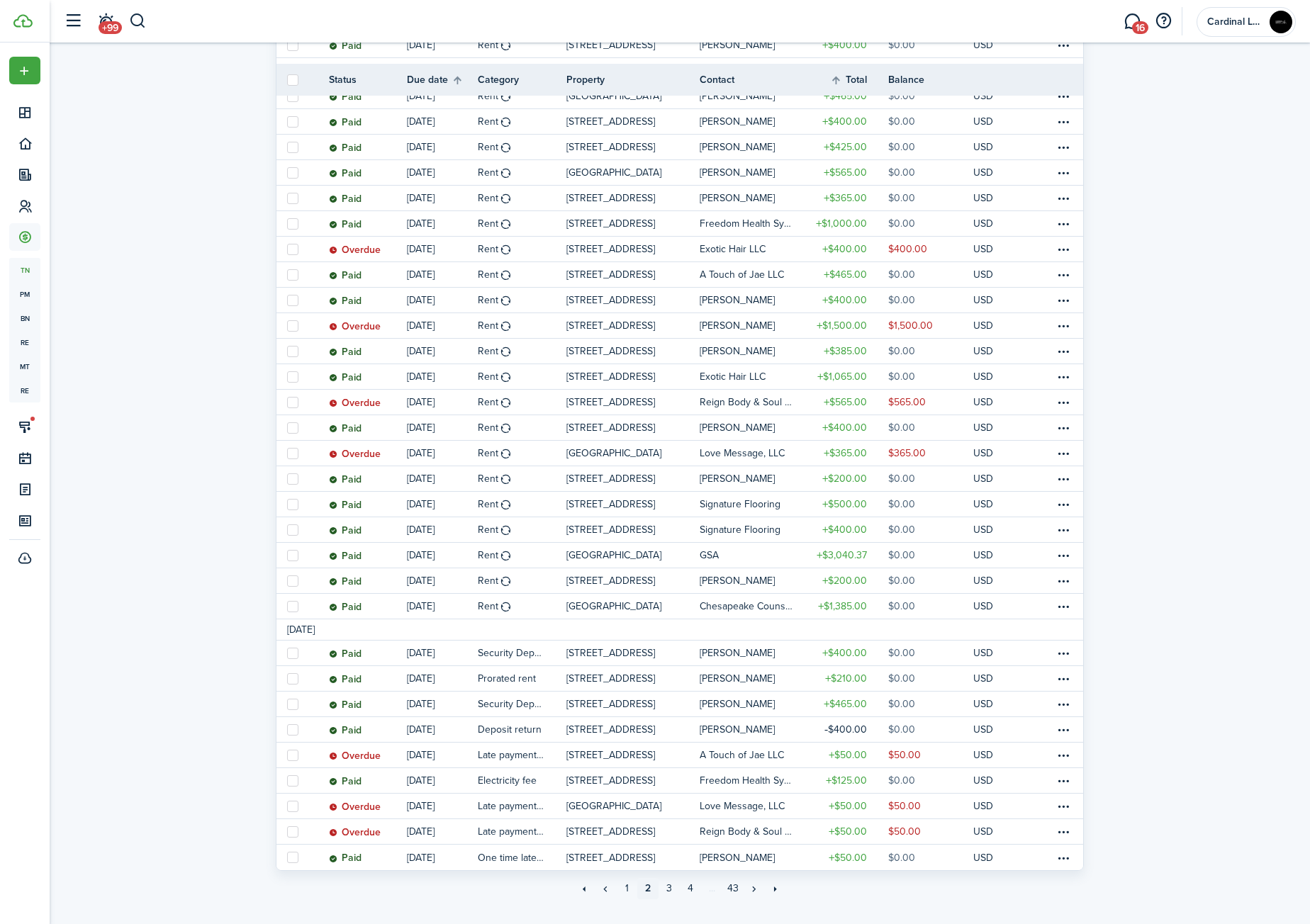
scroll to position [761, 0]
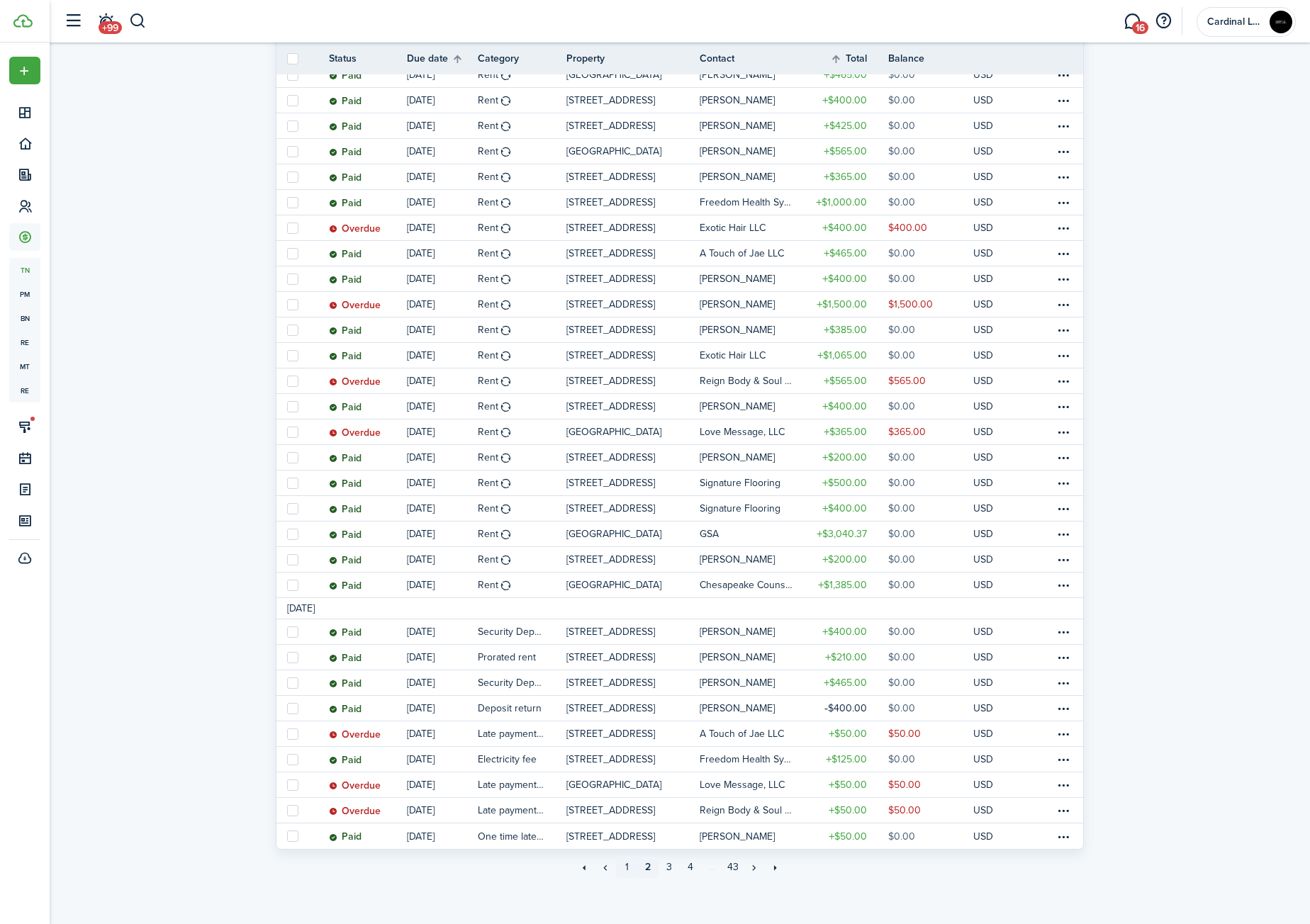
click at [626, 867] on link "1" at bounding box center [626, 867] width 21 height 21
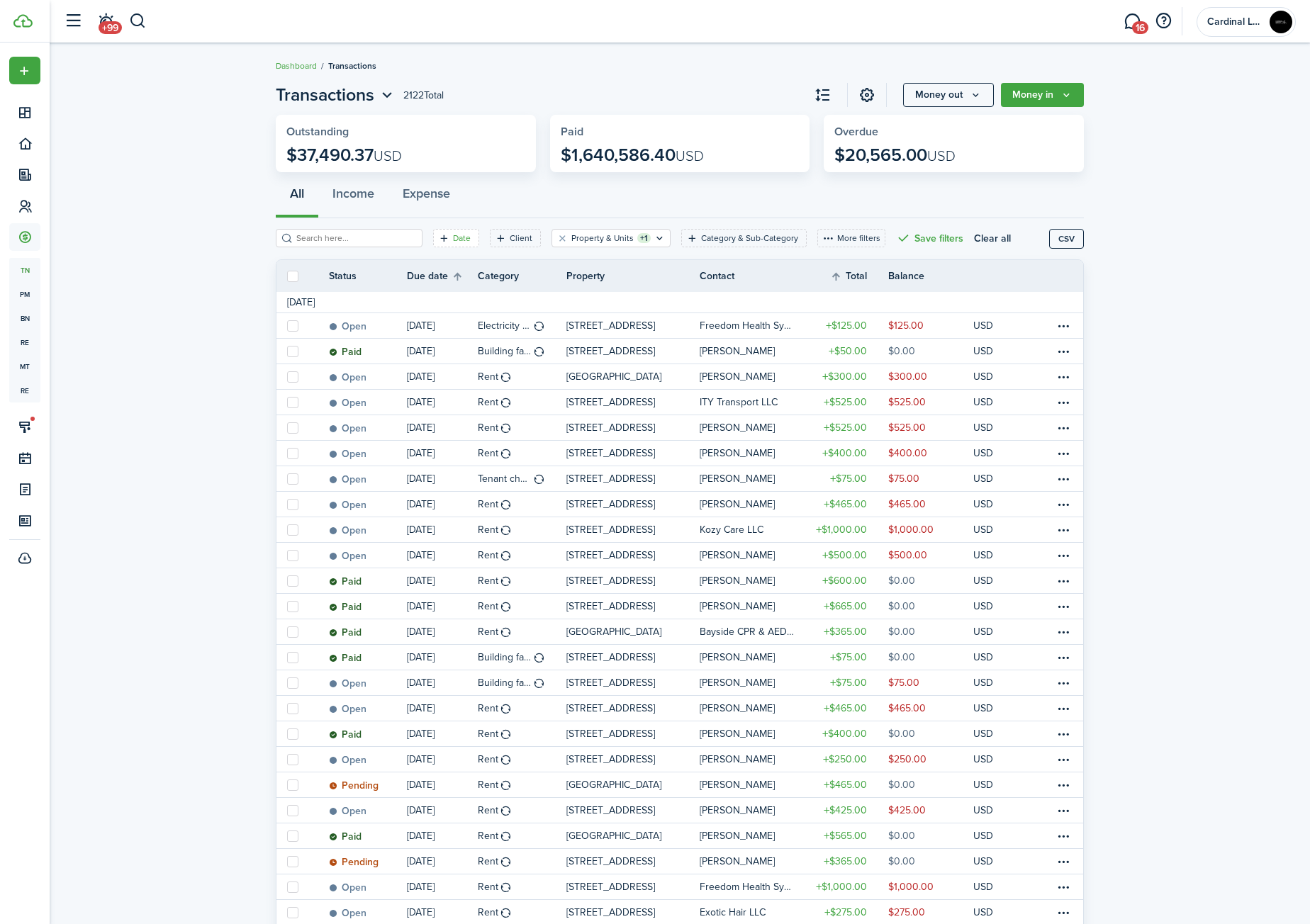
click at [438, 236] on icon "Open filter" at bounding box center [444, 238] width 12 height 12
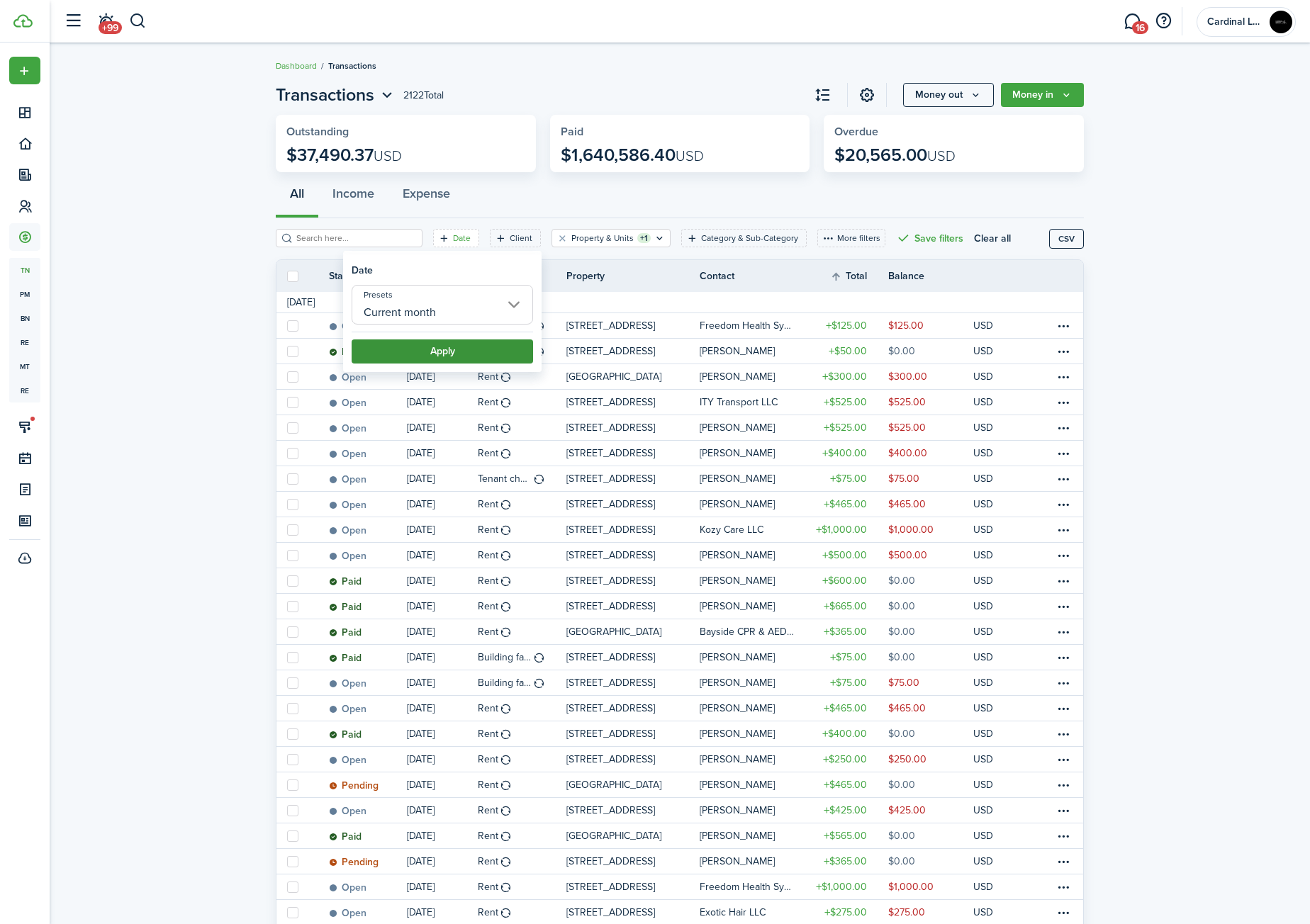
click at [464, 349] on button "Apply" at bounding box center [442, 351] width 181 height 24
